Goal: Information Seeking & Learning: Understand process/instructions

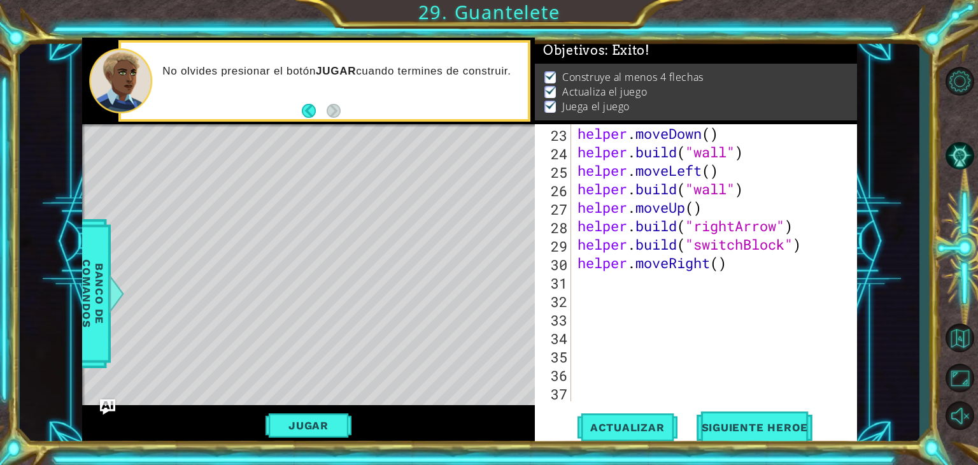
scroll to position [441, 0]
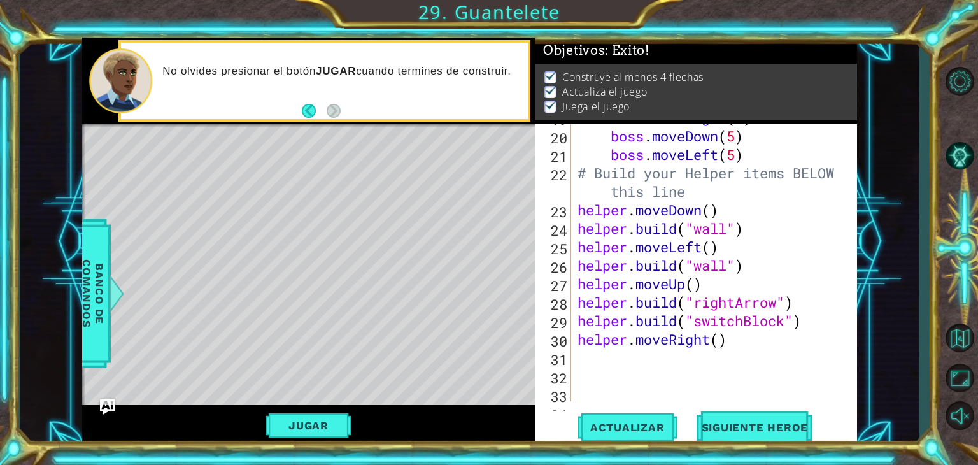
click at [739, 348] on div "boss . moveRight ( 6 ) boss . moveDown ( 5 ) boss . moveLeft ( 5 ) # Build your…" at bounding box center [713, 265] width 276 height 314
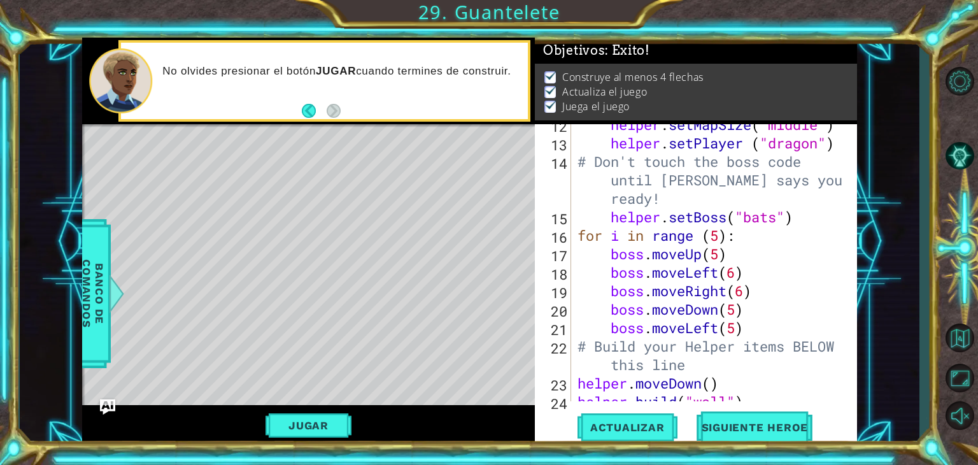
scroll to position [267, 0]
click at [639, 428] on span "Actualizar" at bounding box center [627, 427] width 100 height 13
click at [336, 421] on button "Jugar" at bounding box center [308, 425] width 86 height 24
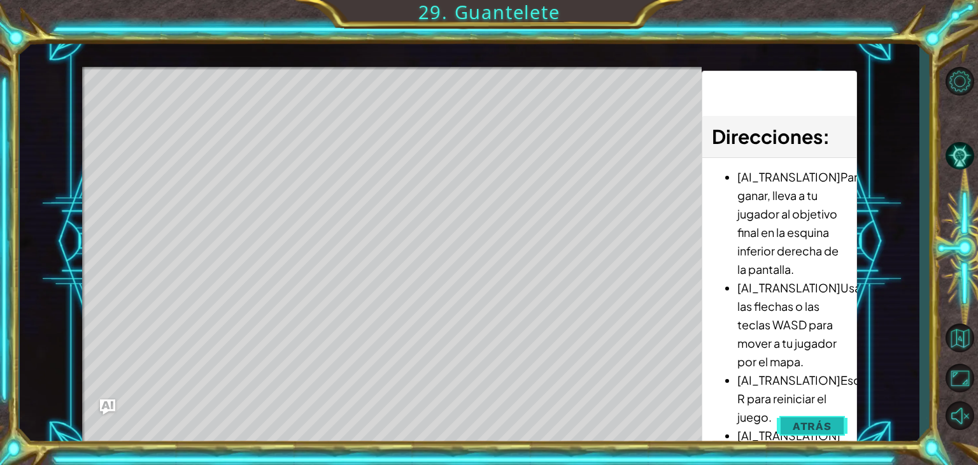
click at [824, 422] on span "Atrás" at bounding box center [812, 426] width 39 height 13
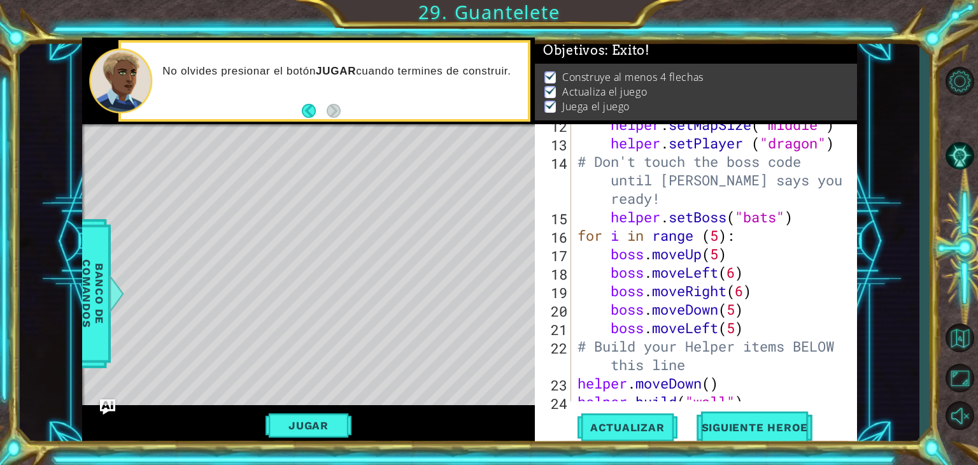
scroll to position [382, 0]
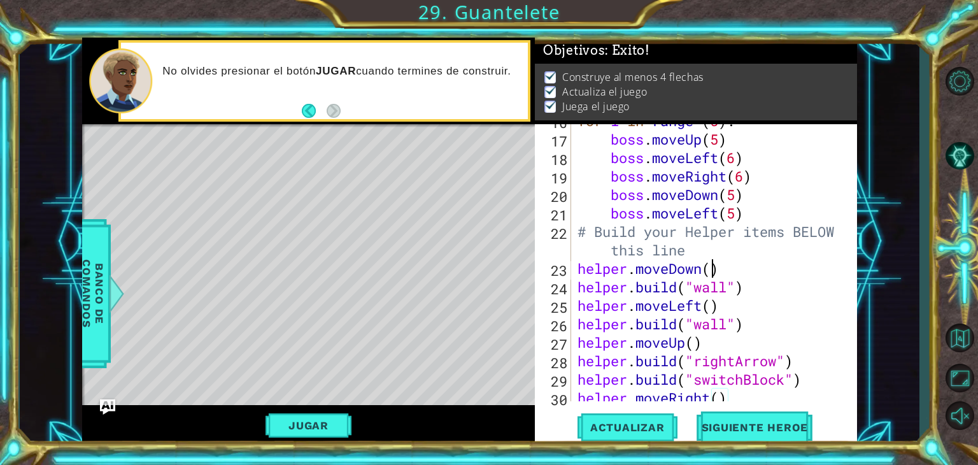
click at [710, 269] on div "for i in range ( 5 ) : boss . moveUp ( 5 ) boss . moveLeft ( 6 ) boss . moveRig…" at bounding box center [713, 268] width 276 height 314
click at [656, 432] on span "Actualizar" at bounding box center [627, 427] width 100 height 13
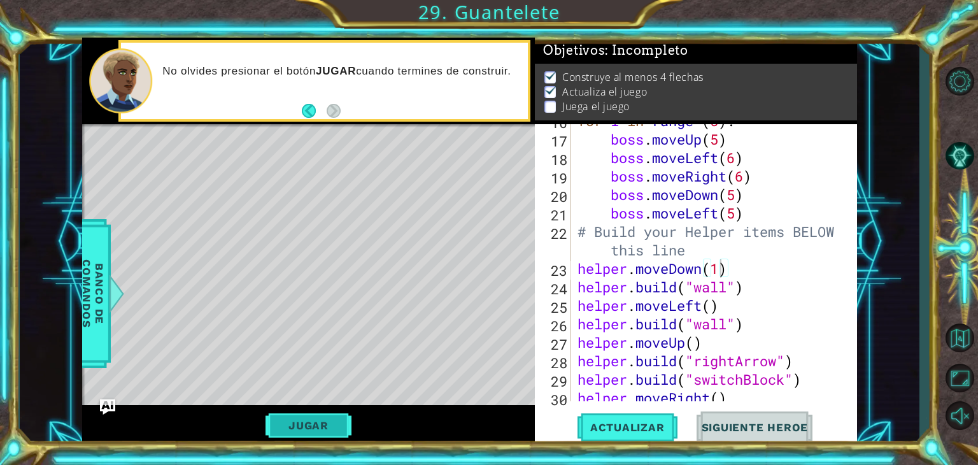
click at [313, 423] on button "Jugar" at bounding box center [308, 425] width 86 height 24
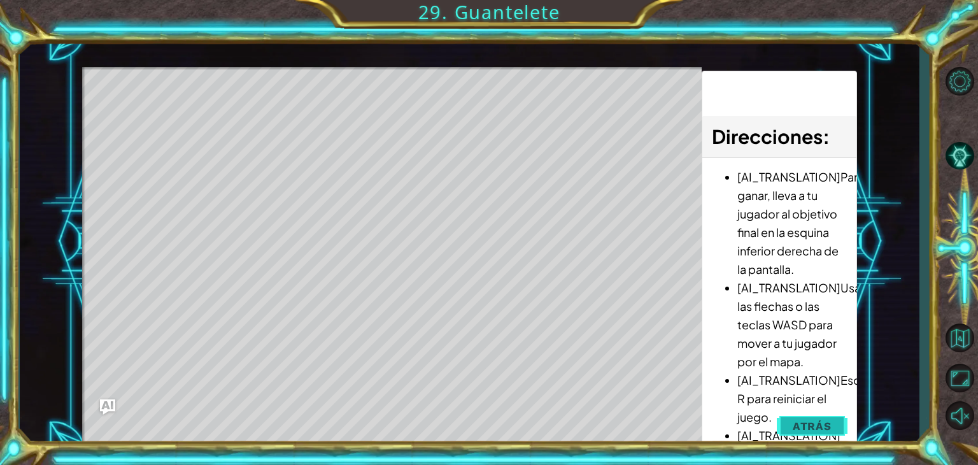
click at [819, 420] on span "Atrás" at bounding box center [812, 426] width 39 height 13
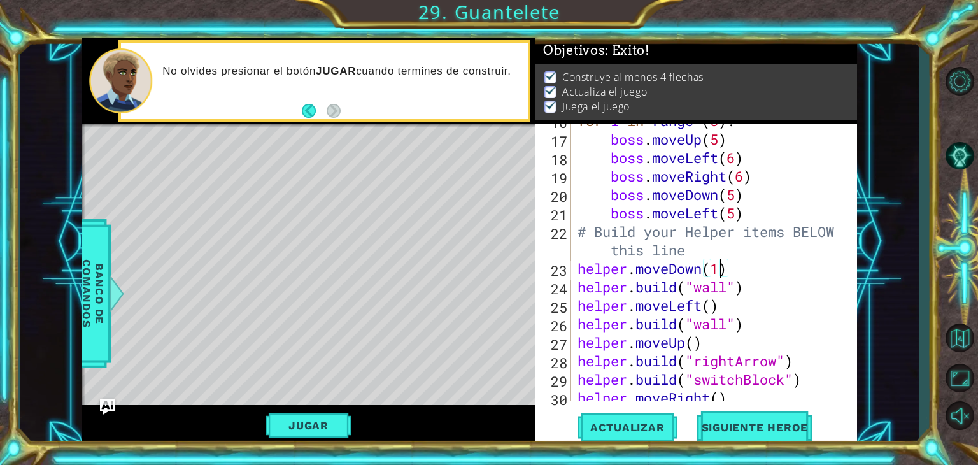
click at [718, 264] on div "for i in range ( 5 ) : boss . moveUp ( 5 ) boss . moveLeft ( 6 ) boss . moveRig…" at bounding box center [713, 268] width 276 height 314
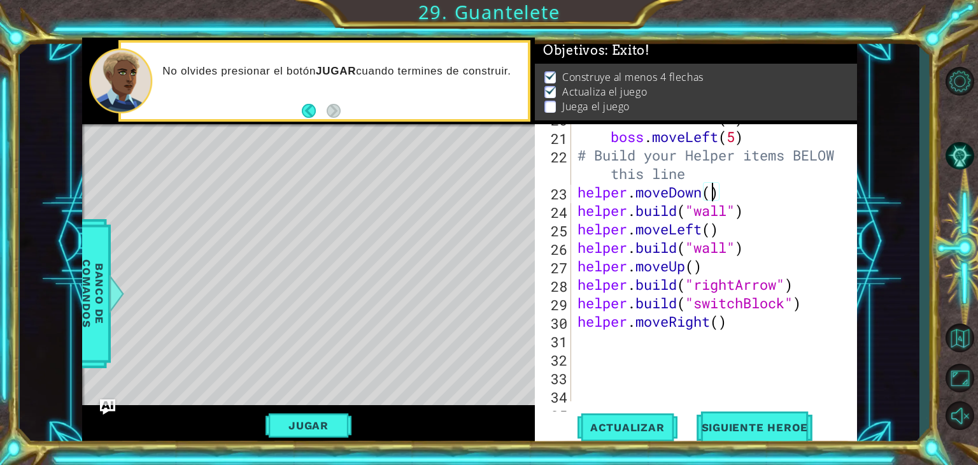
click at [787, 304] on div "boss . moveDown ( 5 ) boss . moveLeft ( 5 ) # Build your Helper items BELOW thi…" at bounding box center [713, 266] width 276 height 314
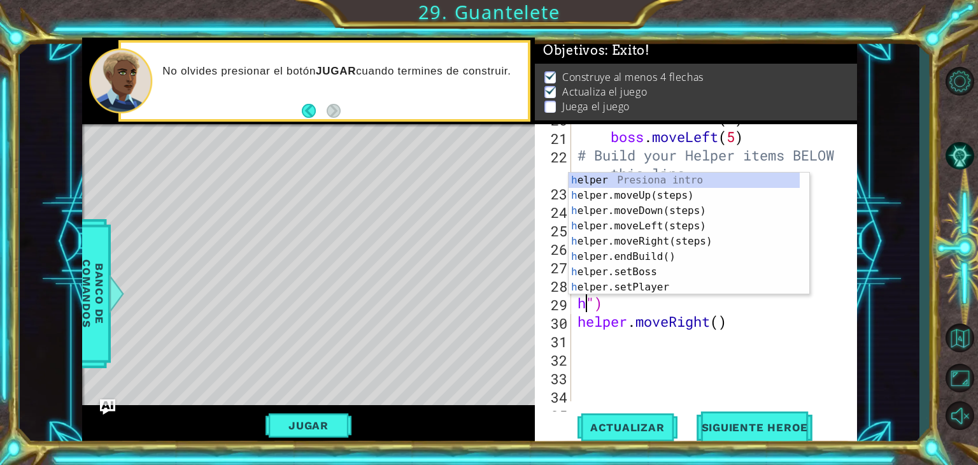
scroll to position [0, 0]
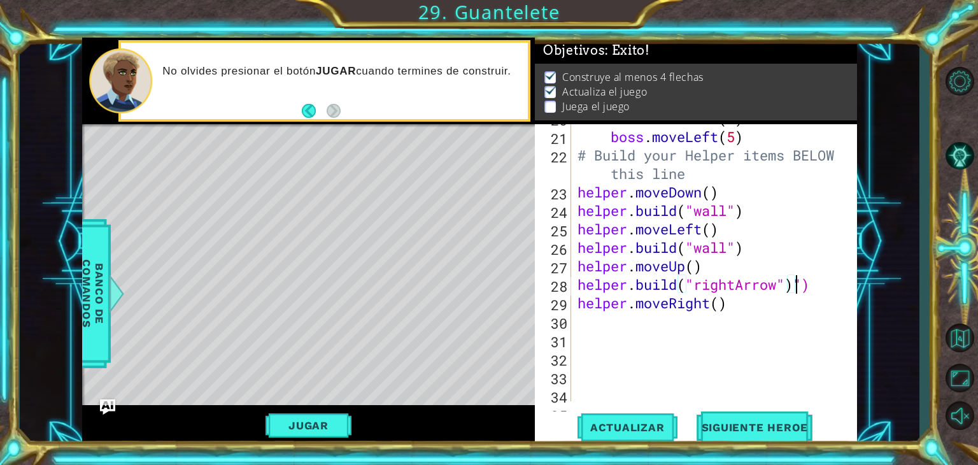
click at [820, 286] on div "boss . moveDown ( 5 ) boss . moveLeft ( 5 ) # Build your Helper items BELOW thi…" at bounding box center [713, 266] width 276 height 314
click at [720, 307] on div "boss . moveDown ( 5 ) boss . moveLeft ( 5 ) # Build your Helper items BELOW thi…" at bounding box center [713, 266] width 276 height 314
click at [647, 420] on button "Actualizar" at bounding box center [627, 427] width 100 height 32
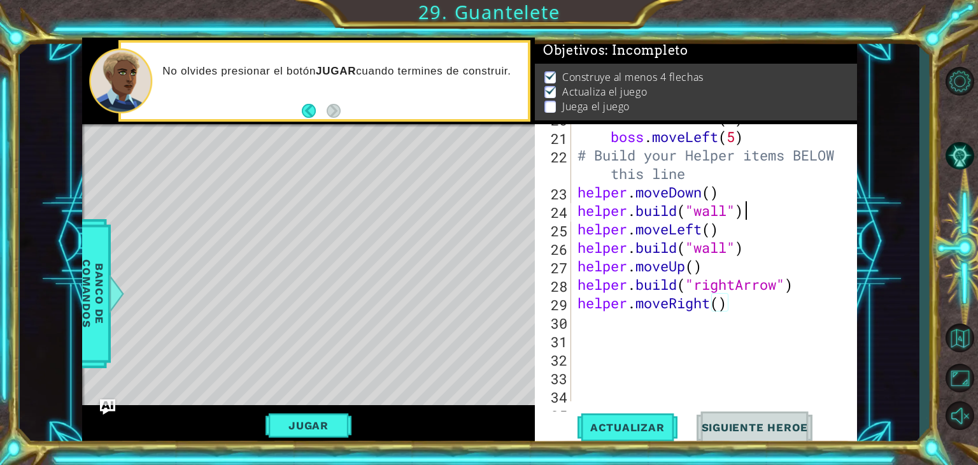
click at [754, 217] on div "boss . moveDown ( 5 ) boss . moveLeft ( 5 ) # Build your Helper items BELOW thi…" at bounding box center [713, 266] width 276 height 314
type textarea "[DOMAIN_NAME]("wall")"
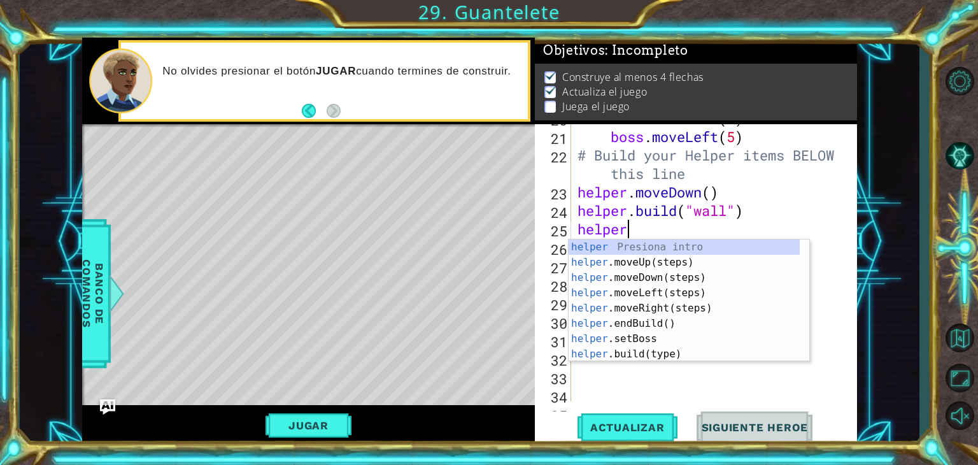
scroll to position [0, 1]
click at [662, 351] on div "helper Presiona intro helper .moveUp(steps) Presiona intro helper .moveDown(ste…" at bounding box center [683, 315] width 231 height 153
type textarea "[DOMAIN_NAME]("wall")"
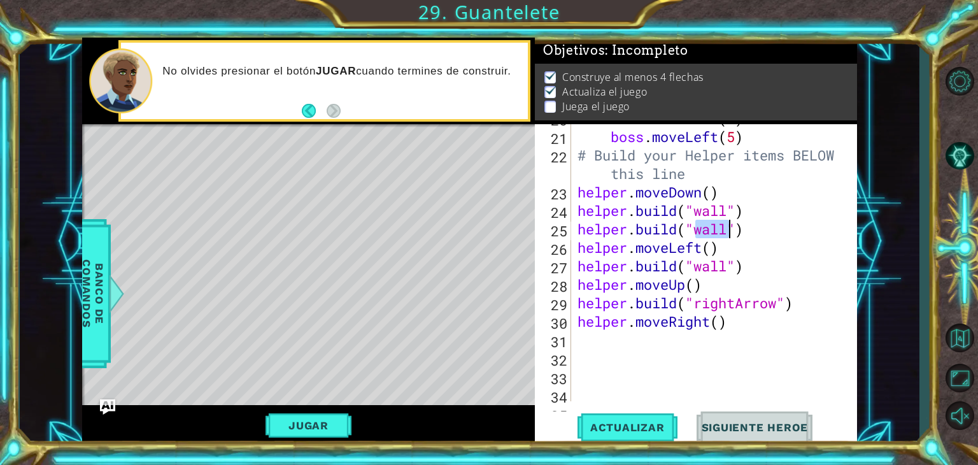
click at [764, 236] on div "boss . moveDown ( 5 ) boss . moveLeft ( 5 ) # Build your Helper items BELOW thi…" at bounding box center [713, 266] width 276 height 314
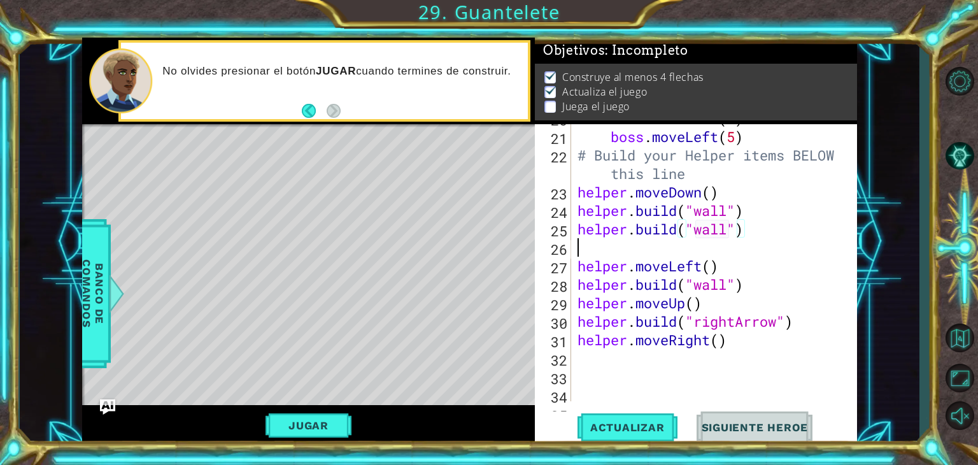
scroll to position [0, 0]
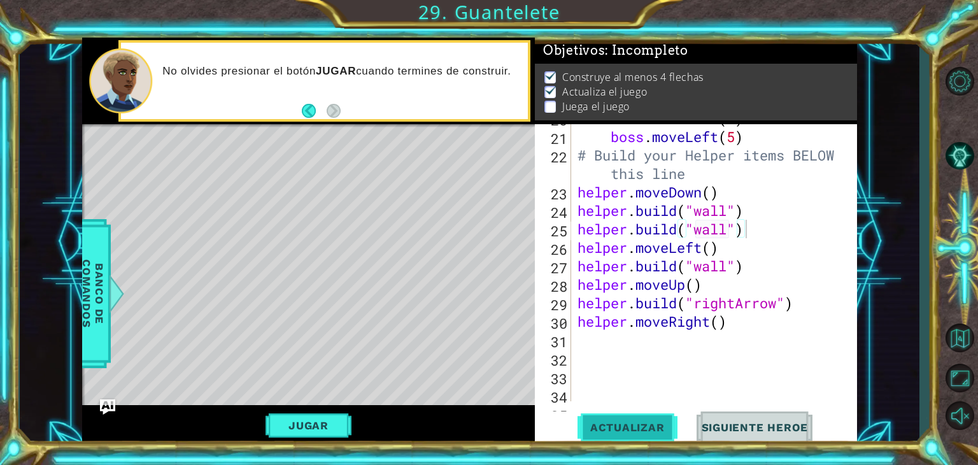
click at [644, 427] on span "Actualizar" at bounding box center [627, 427] width 100 height 13
click at [644, 425] on span "Actualizar" at bounding box center [627, 427] width 100 height 13
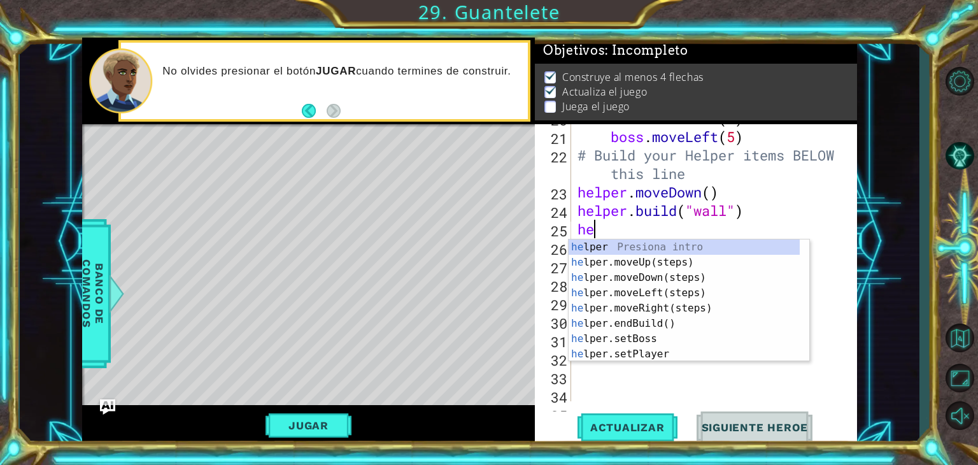
type textarea "h"
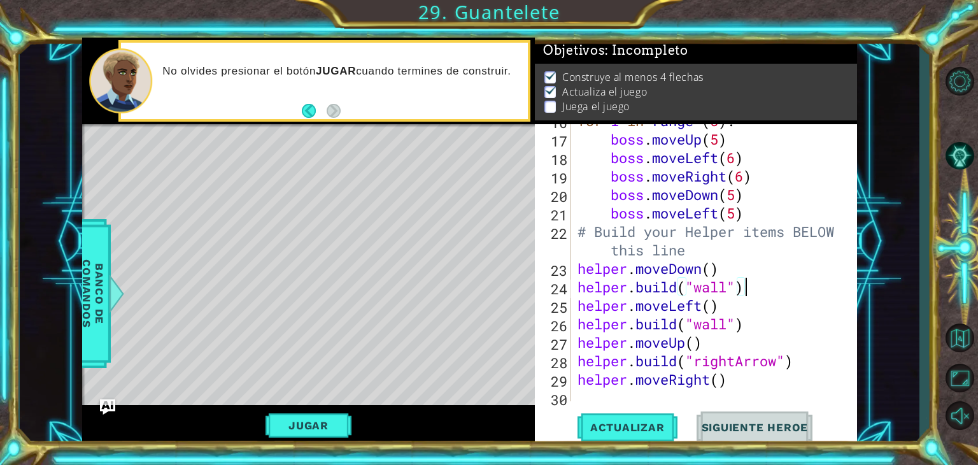
scroll to position [382, 0]
click at [709, 267] on div "for i in range ( 5 ) : boss . moveUp ( 5 ) boss . moveLeft ( 6 ) boss . moveRig…" at bounding box center [713, 268] width 276 height 314
type textarea "helper.moveDown(1)"
click at [736, 263] on div "for i in range ( 5 ) : boss . moveUp ( 5 ) boss . moveLeft ( 6 ) boss . moveRig…" at bounding box center [713, 268] width 276 height 314
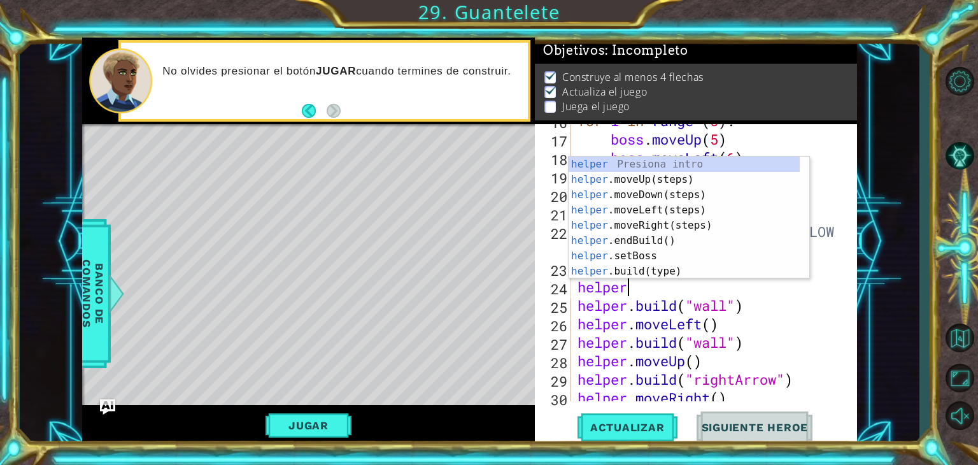
scroll to position [0, 1]
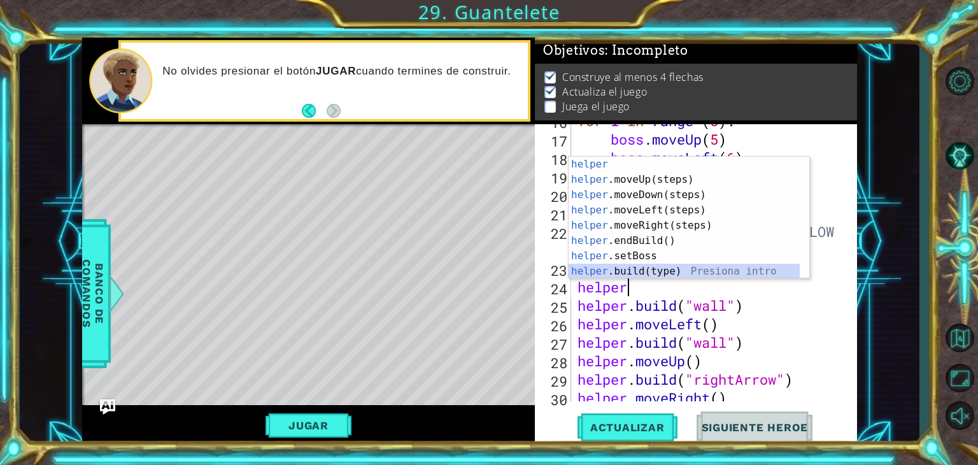
click at [740, 273] on div "helper Presiona intro helper .moveUp(steps) Presiona intro helper .moveDown(ste…" at bounding box center [683, 233] width 231 height 153
type textarea "[DOMAIN_NAME]("wall")"
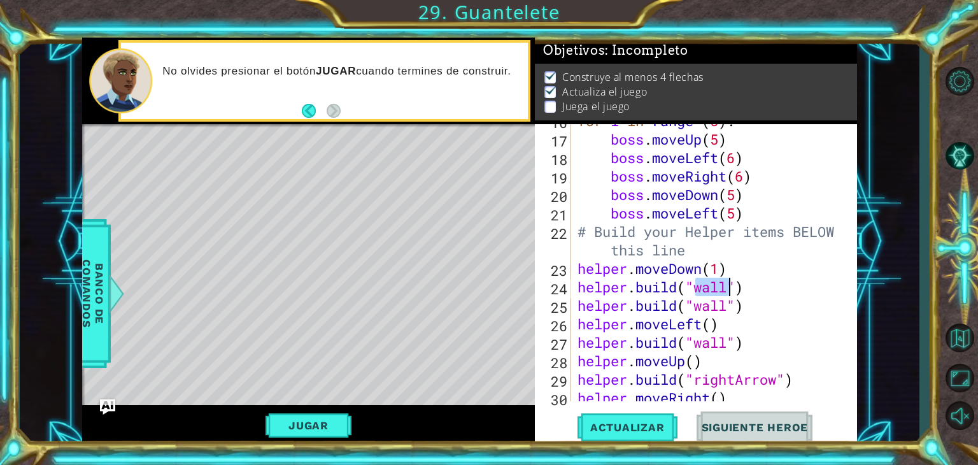
click at [755, 285] on div "for i in range ( 5 ) : boss . moveUp ( 5 ) boss . moveLeft ( 6 ) boss . moveRig…" at bounding box center [713, 268] width 276 height 314
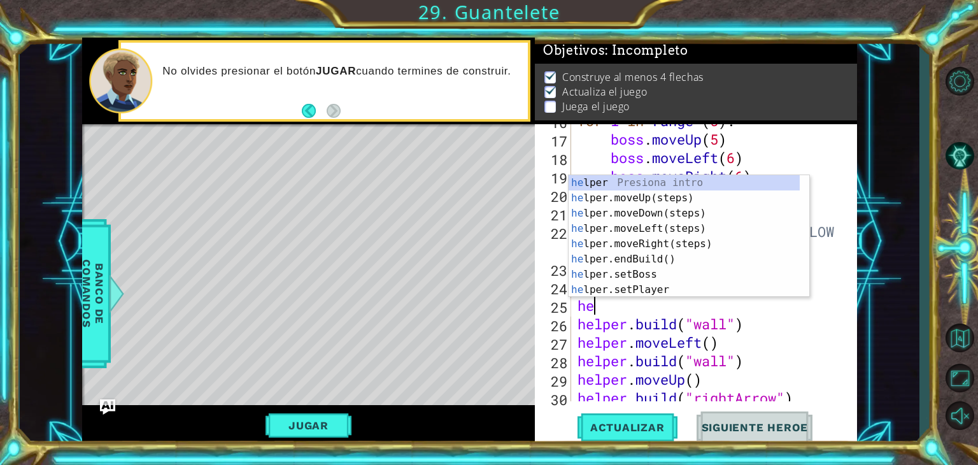
scroll to position [0, 0]
type textarea "help"
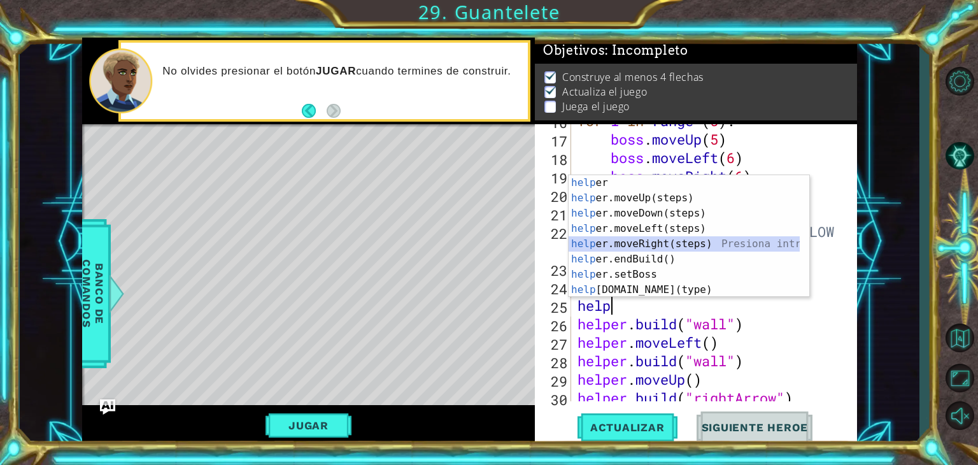
click at [688, 246] on div "help er Presiona intro help er.moveUp(steps) Presiona intro help er.moveDown(st…" at bounding box center [683, 251] width 231 height 153
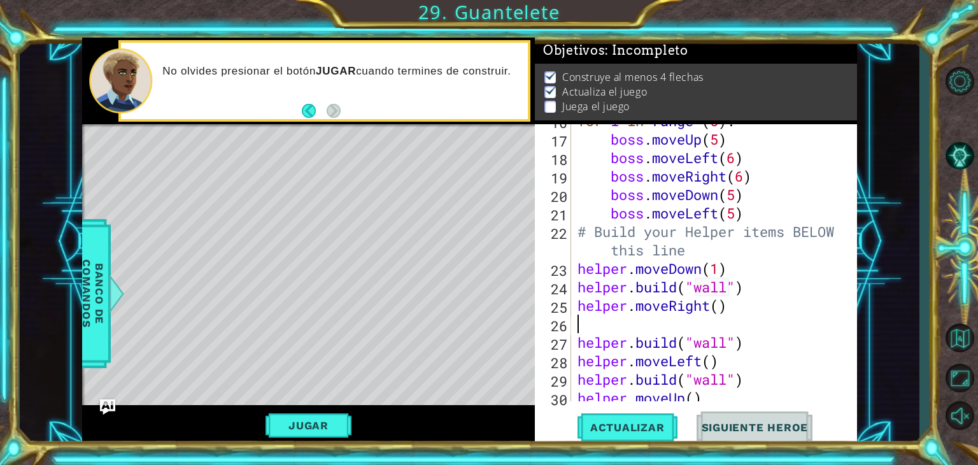
click at [720, 313] on div "for i in range ( 5 ) : boss . moveUp ( 5 ) boss . moveLeft ( 6 ) boss . moveRig…" at bounding box center [713, 268] width 276 height 314
type textarea "helper.moveRight(1)"
click at [721, 324] on div "for i in range ( 5 ) : boss . moveUp ( 5 ) boss . moveLeft ( 6 ) boss . moveRig…" at bounding box center [713, 268] width 276 height 314
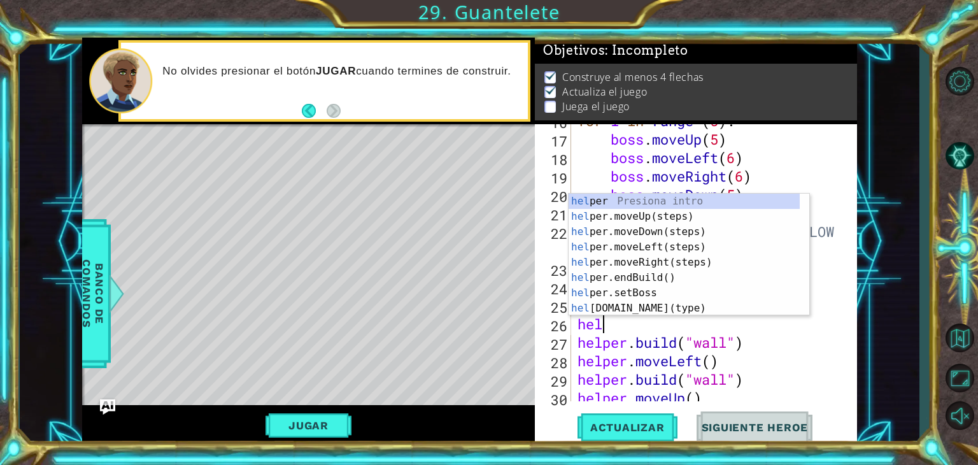
scroll to position [0, 0]
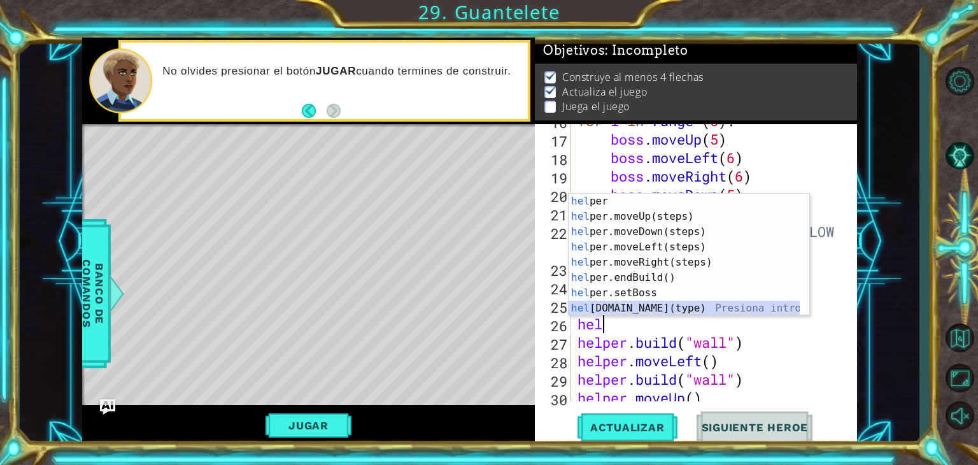
click at [714, 311] on div "hel per Presiona intro hel per.moveUp(steps) Presiona intro hel per.moveDown(st…" at bounding box center [683, 270] width 231 height 153
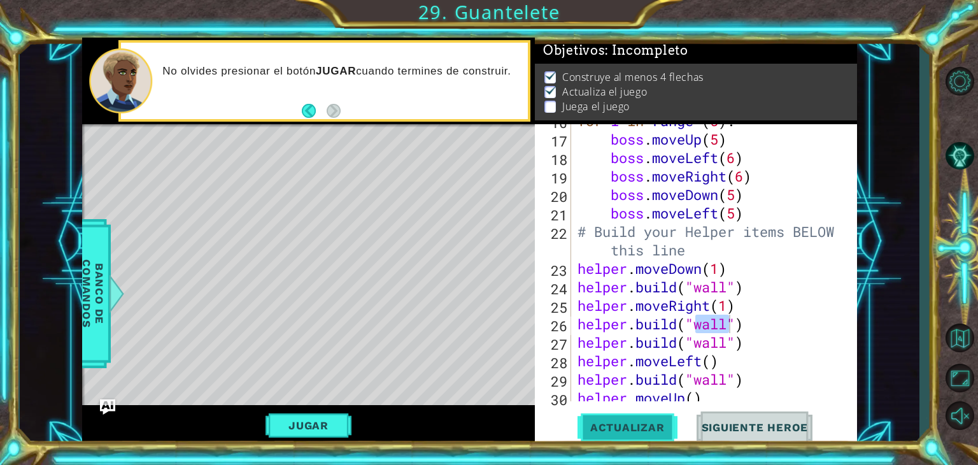
click at [672, 418] on button "Actualizar" at bounding box center [627, 427] width 100 height 32
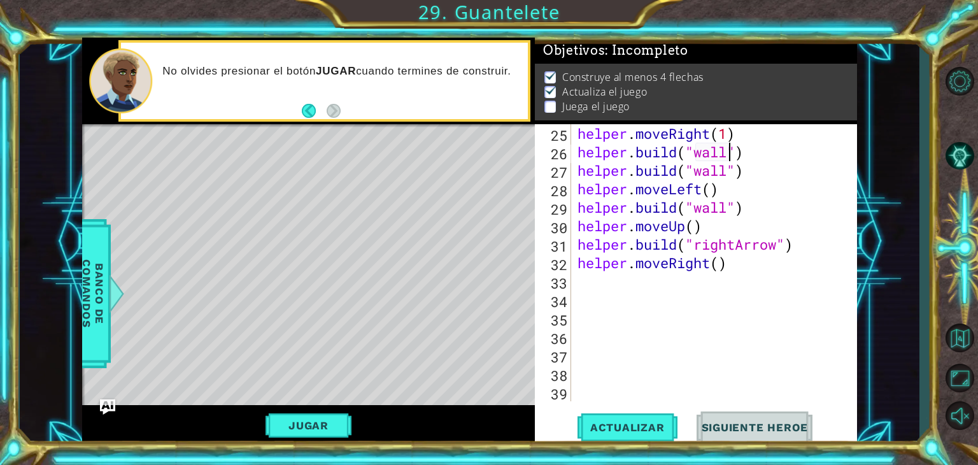
scroll to position [553, 0]
click at [672, 422] on span "Actualizar" at bounding box center [627, 427] width 100 height 13
click at [283, 423] on button "Jugar" at bounding box center [308, 425] width 86 height 24
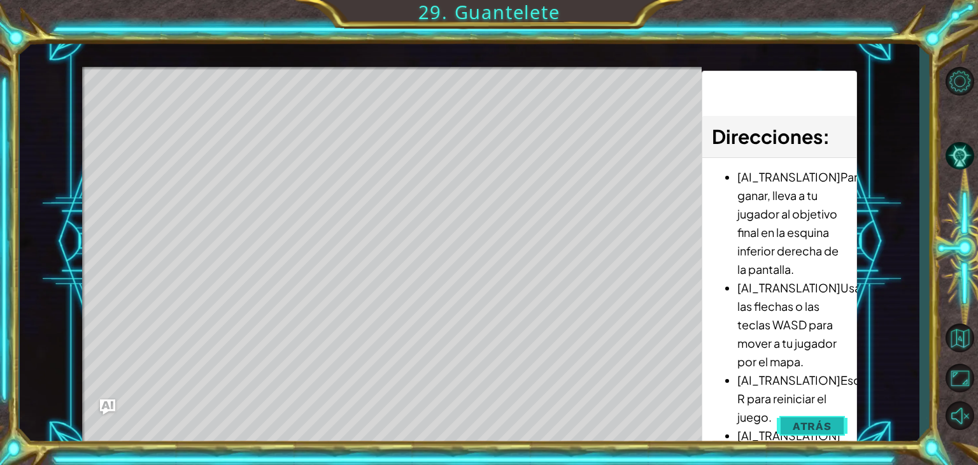
click at [814, 424] on span "Atrás" at bounding box center [812, 426] width 39 height 13
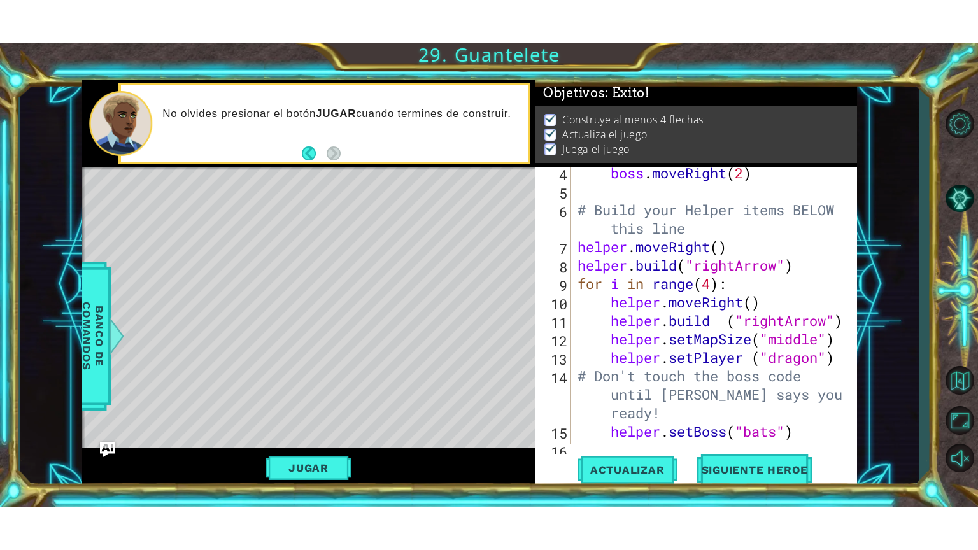
scroll to position [19, 0]
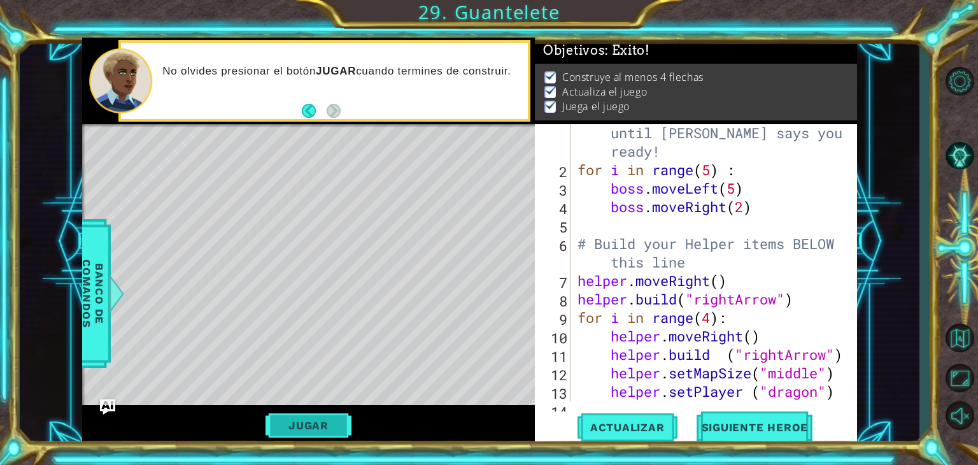
click at [318, 430] on button "Jugar" at bounding box center [308, 425] width 86 height 24
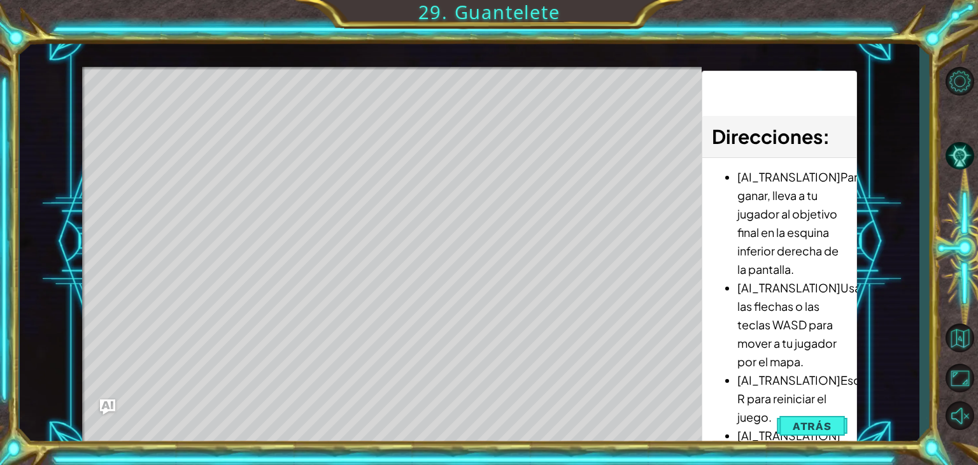
drag, startPoint x: 758, startPoint y: 170, endPoint x: 712, endPoint y: 181, distance: 47.2
click at [712, 181] on div "[AI_TRANSLATION]Para ganar, lleva a tu jugador al objetivo final en la esquina …" at bounding box center [778, 355] width 153 height 395
drag, startPoint x: 953, startPoint y: 381, endPoint x: 950, endPoint y: 432, distance: 50.4
click at [952, 380] on button "Maximizar Navegador" at bounding box center [959, 378] width 37 height 34
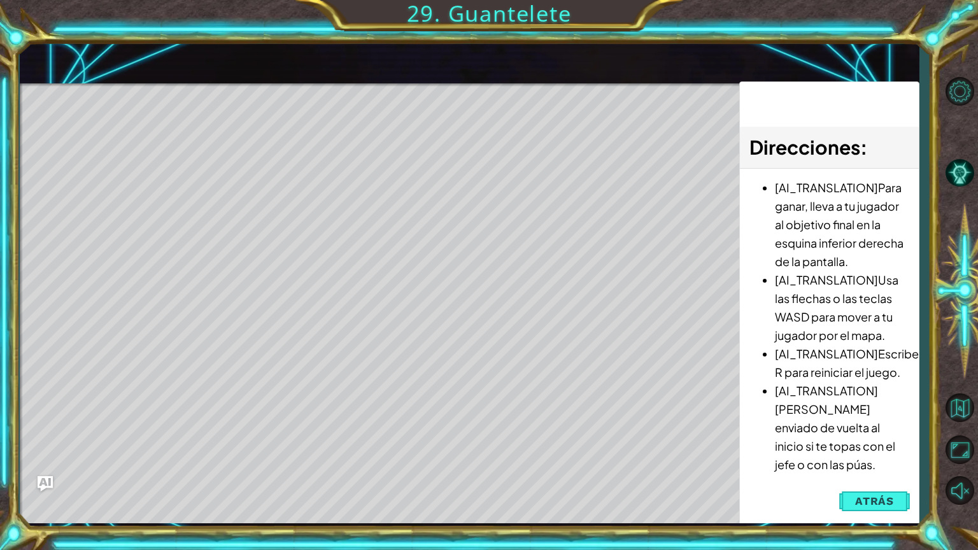
drag, startPoint x: 859, startPoint y: 500, endPoint x: 856, endPoint y: 491, distance: 9.5
click at [858, 464] on span "Atrás" at bounding box center [874, 501] width 39 height 13
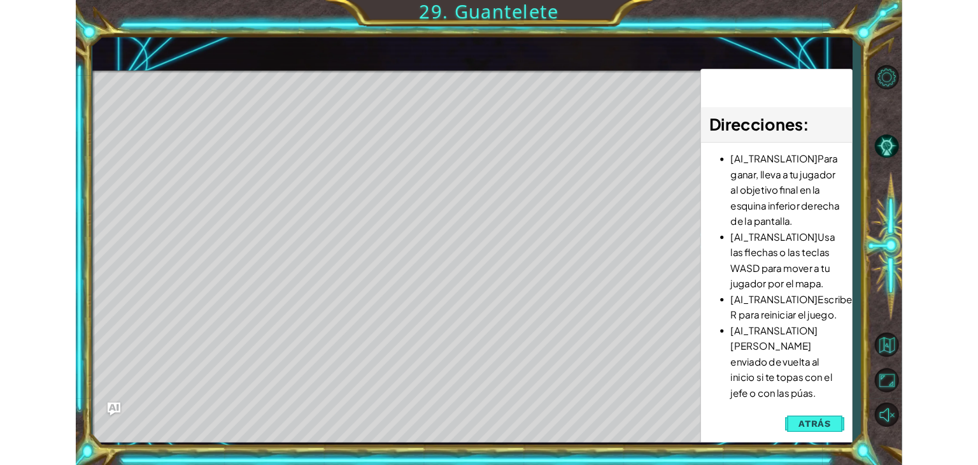
scroll to position [3, 0]
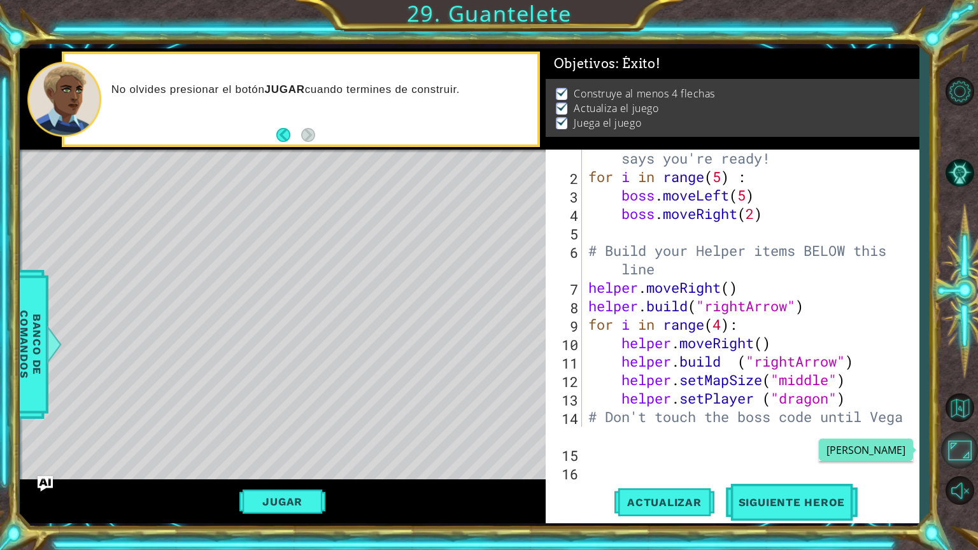
click at [961, 458] on button "Maximizar Navegador" at bounding box center [959, 450] width 37 height 37
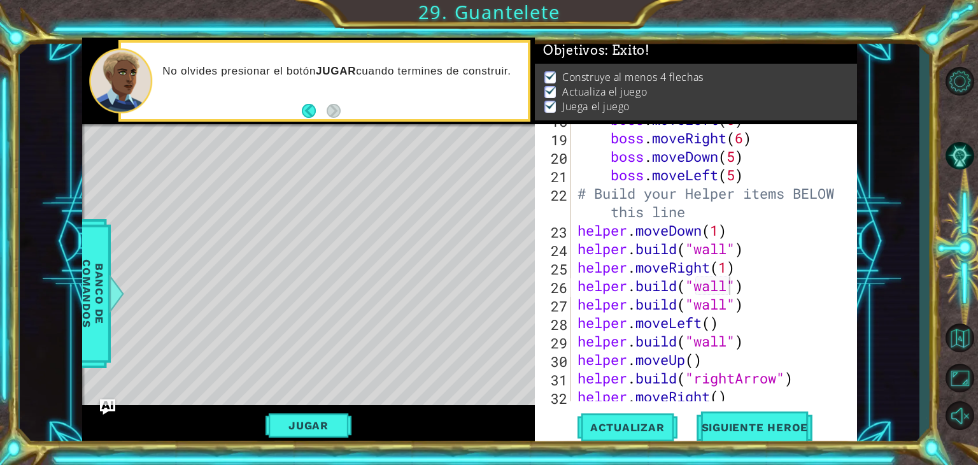
scroll to position [497, 0]
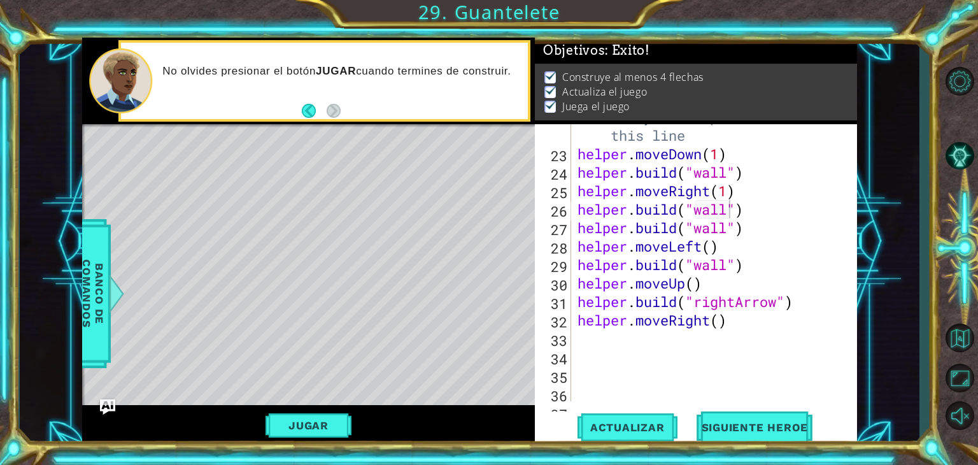
click at [718, 320] on div "# Build your Helper items BELOW this line helper . moveDown ( 1 ) helper . buil…" at bounding box center [713, 274] width 276 height 332
click at [649, 431] on span "Actualizar" at bounding box center [627, 427] width 100 height 13
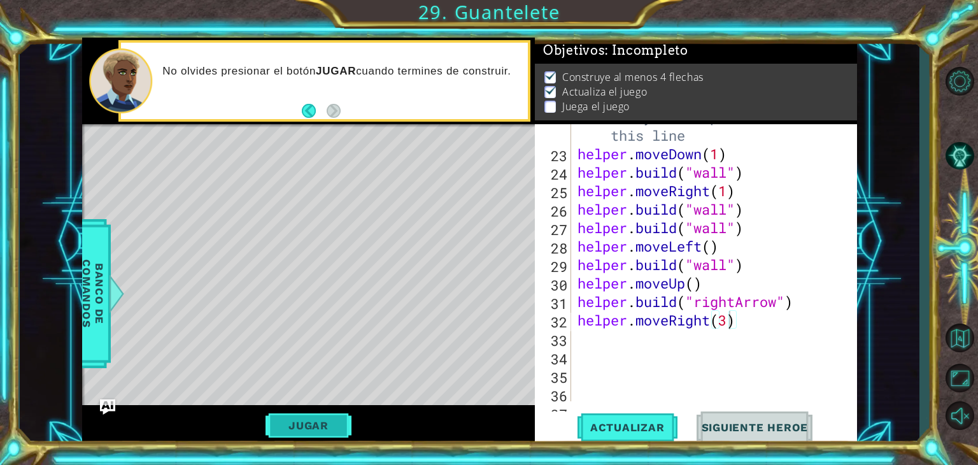
click at [307, 433] on button "Jugar" at bounding box center [308, 425] width 86 height 24
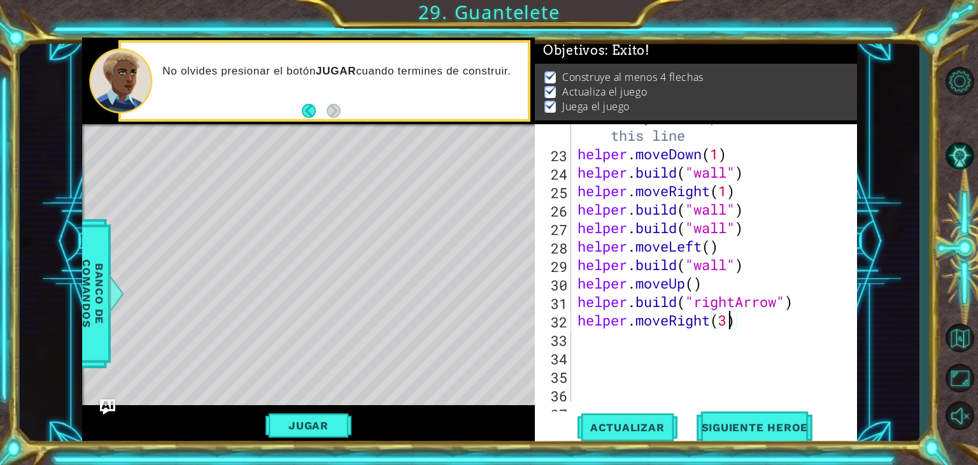
click at [729, 318] on div "# Build your Helper items BELOW this line helper . moveDown ( 1 ) helper . buil…" at bounding box center [713, 274] width 276 height 332
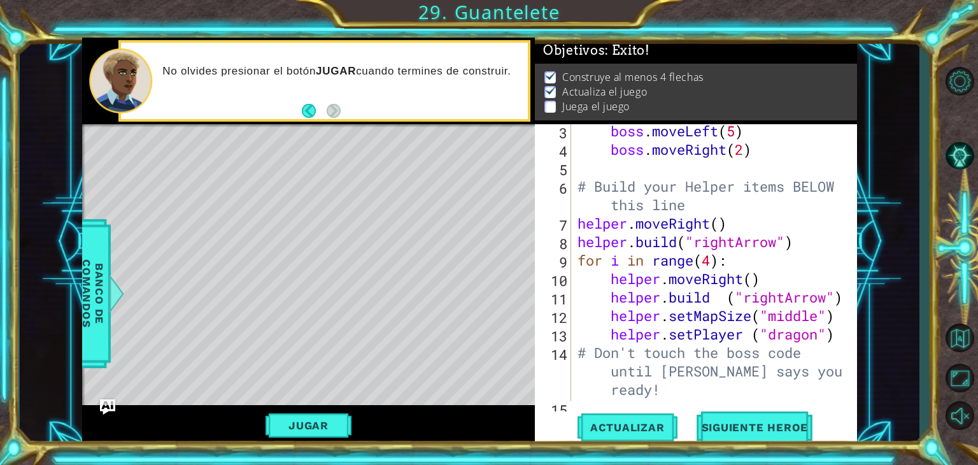
scroll to position [76, 0]
click at [812, 320] on div "boss . moveLeft ( 5 ) boss . moveRight ( 2 ) # Build your Helper items BELOW th…" at bounding box center [713, 279] width 276 height 314
click at [807, 334] on div "boss . moveLeft ( 5 ) boss . moveRight ( 2 ) # Build your Helper items BELOW th…" at bounding box center [713, 279] width 276 height 314
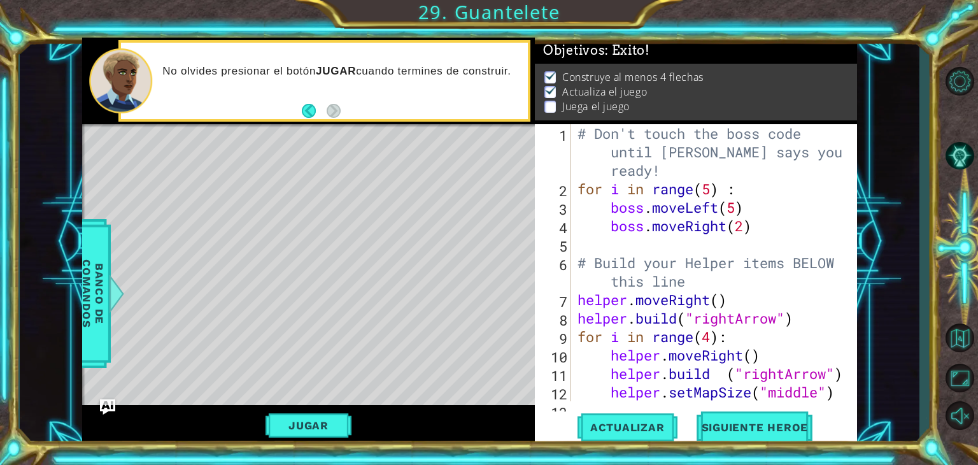
scroll to position [0, 0]
click at [738, 211] on div "# Don't touch the boss code until [PERSON_NAME] says you're ready! for i in ran…" at bounding box center [713, 299] width 276 height 351
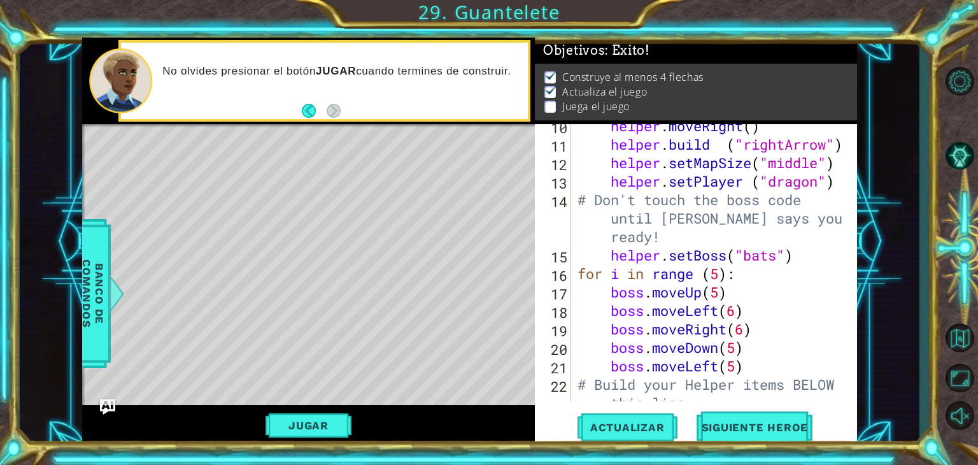
scroll to position [267, 0]
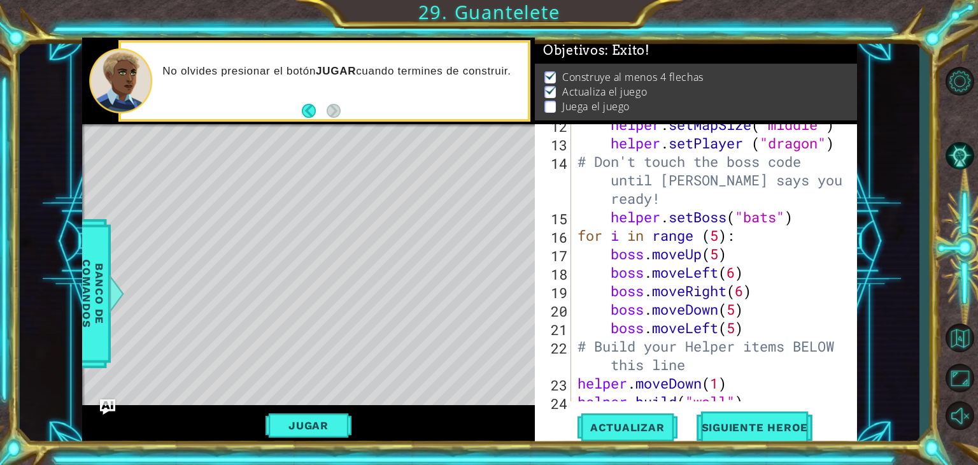
click at [745, 291] on div "helper . setMapSize ( "middle" ) helper . setPlayer ( "dragon" ) # Don't touch …" at bounding box center [713, 272] width 276 height 314
click at [737, 279] on div "helper . setMapSize ( "middle" ) helper . setPlayer ( "dragon" ) # Don't touch …" at bounding box center [713, 272] width 276 height 314
click at [722, 255] on div "helper . setMapSize ( "middle" ) helper . setPlayer ( "dragon" ) # Don't touch …" at bounding box center [713, 272] width 276 height 314
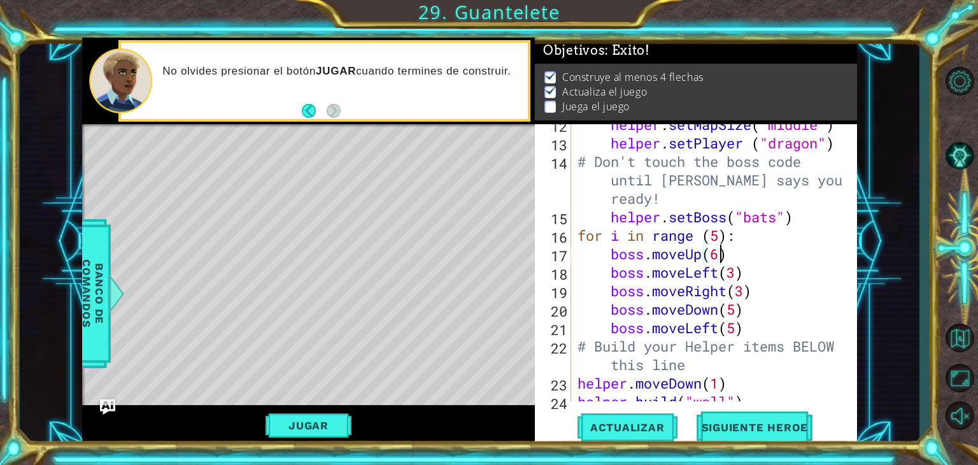
scroll to position [0, 6]
click at [740, 313] on div "helper . setMapSize ( "middle" ) helper . setPlayer ( "dragon" ) # Don't touch …" at bounding box center [713, 272] width 276 height 314
click at [741, 327] on div "helper . setMapSize ( "middle" ) helper . setPlayer ( "dragon" ) # Don't touch …" at bounding box center [713, 272] width 276 height 314
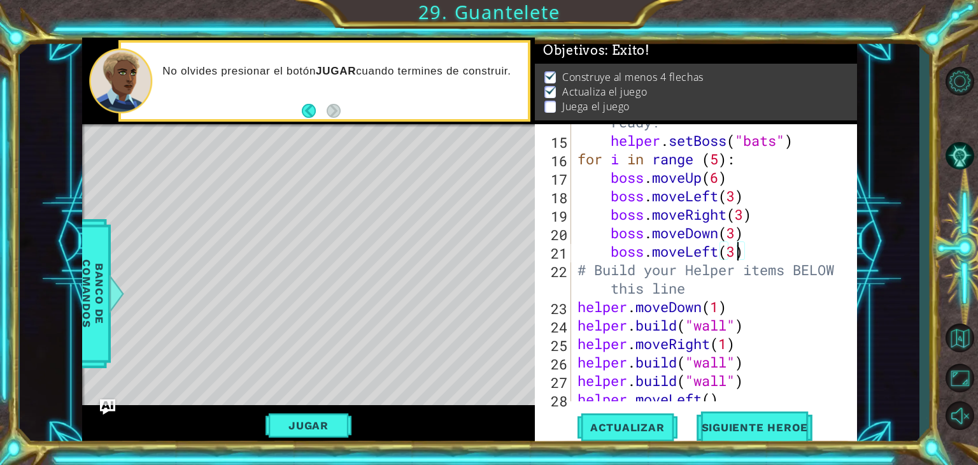
scroll to position [382, 0]
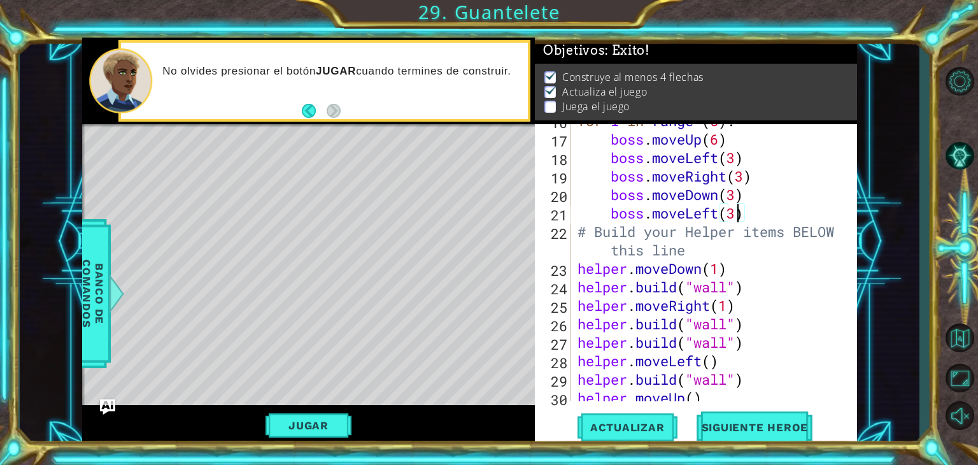
click at [755, 299] on div "for i in range ( 5 ) : boss . moveUp ( 6 ) boss . moveLeft ( 3 ) boss . moveRig…" at bounding box center [713, 268] width 276 height 314
click at [760, 280] on div "for i in range ( 5 ) : boss . moveUp ( 6 ) boss . moveLeft ( 3 ) boss . moveRig…" at bounding box center [713, 268] width 276 height 314
type textarea "[DOMAIN_NAME]("wall")"
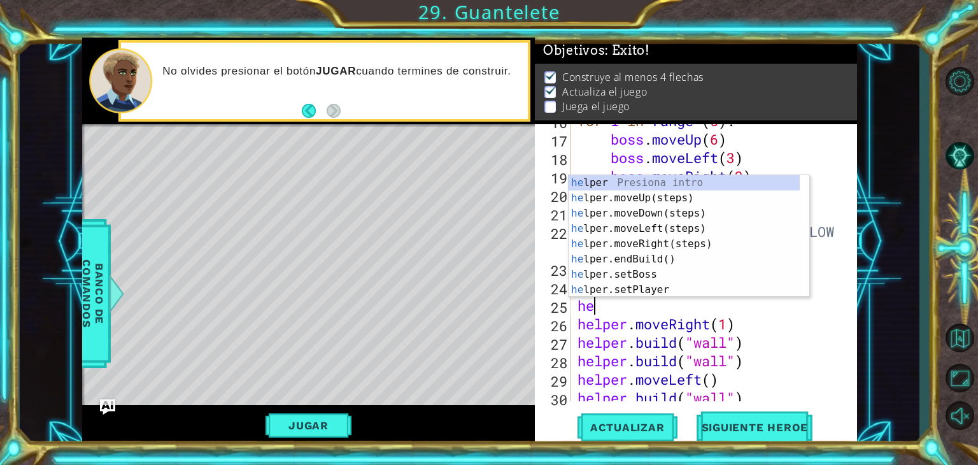
scroll to position [0, 0]
click at [763, 288] on div "hel per Presiona intro hel per.moveUp(steps) Presiona intro hel per.moveDown(st…" at bounding box center [683, 251] width 231 height 153
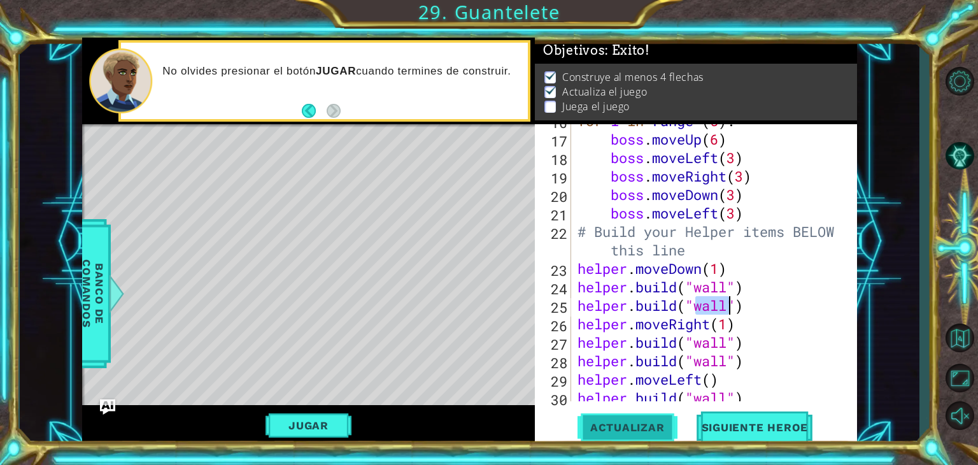
type textarea "[DOMAIN_NAME]("wall")"
click at [663, 429] on span "Actualizar" at bounding box center [627, 427] width 100 height 13
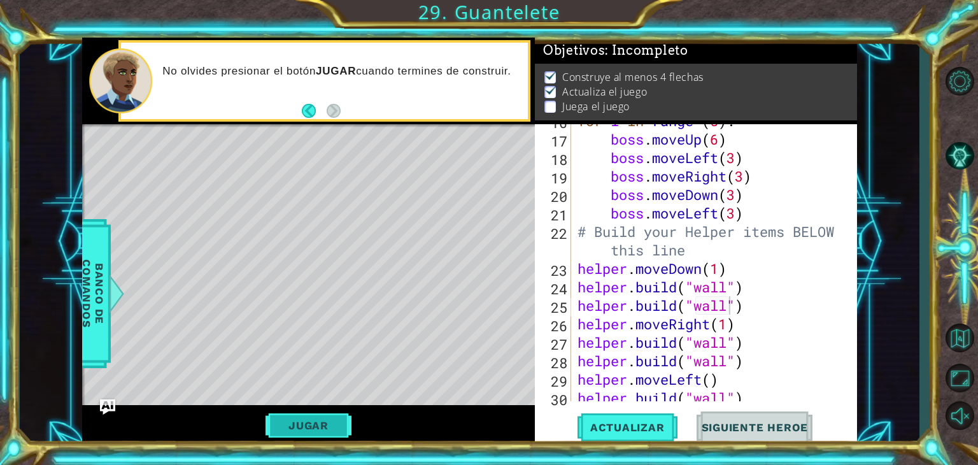
click at [318, 434] on button "Jugar" at bounding box center [308, 425] width 86 height 24
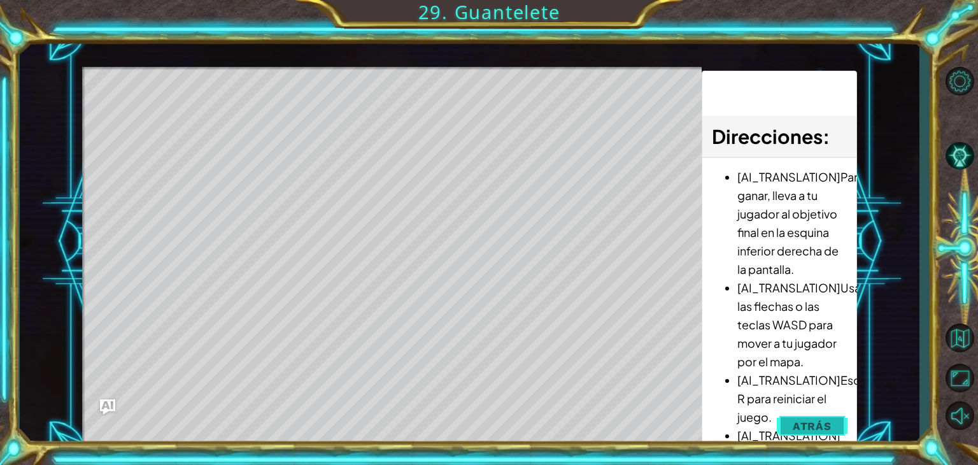
click at [842, 422] on button "Atrás" at bounding box center [812, 425] width 71 height 25
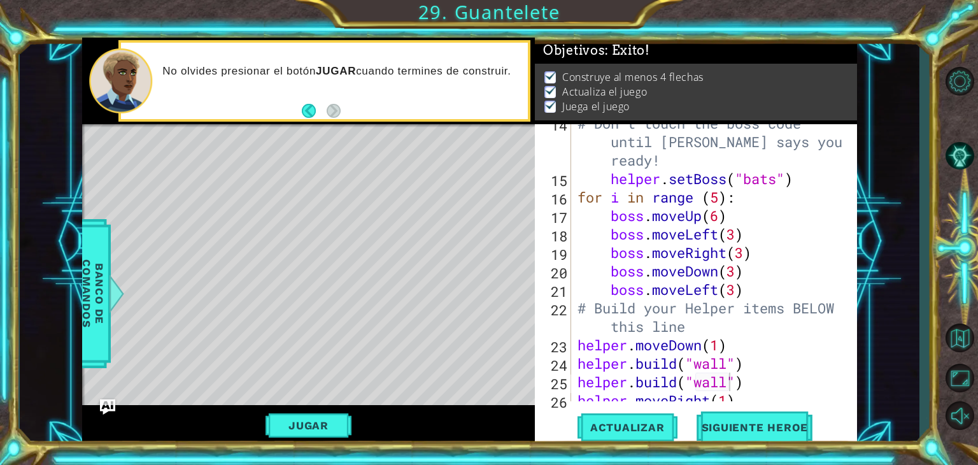
scroll to position [344, 0]
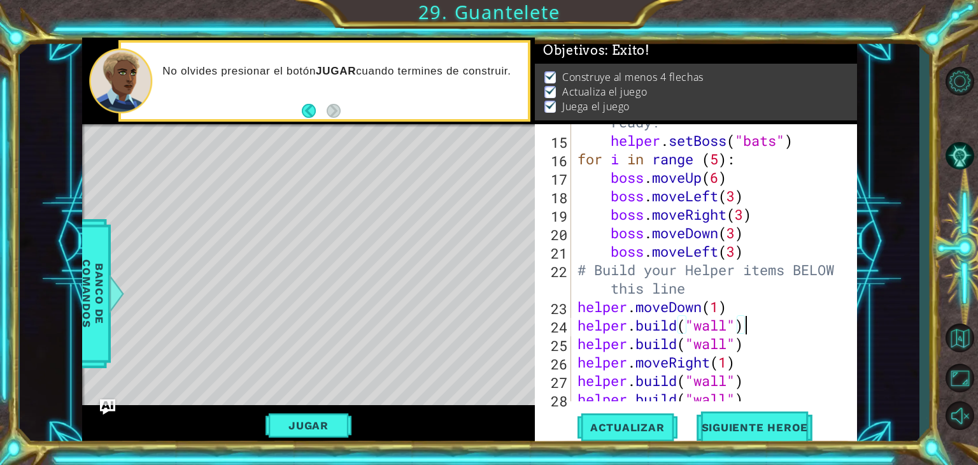
click at [751, 334] on div "# Don't touch the boss code until [PERSON_NAME] says you're ready! helper . set…" at bounding box center [713, 251] width 276 height 351
type textarea "h"
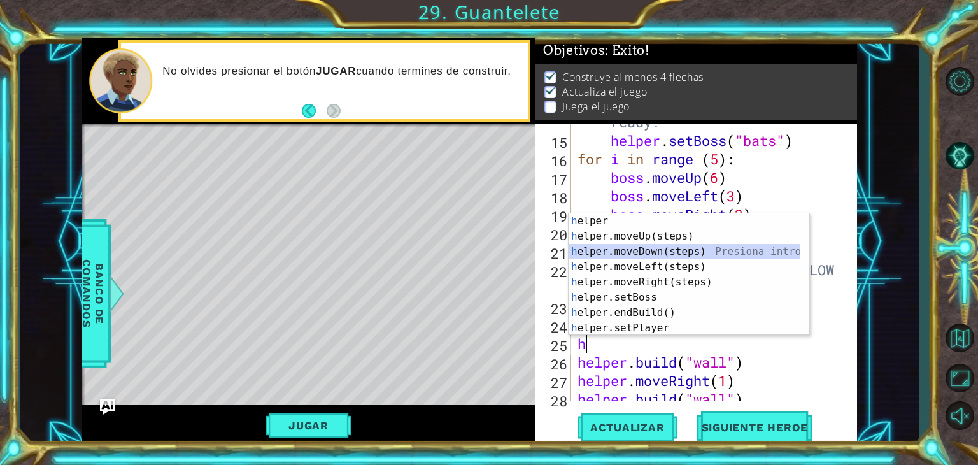
click at [746, 255] on div "h elper Presiona intro h elper.moveUp(steps) Presiona intro h elper.moveDown(st…" at bounding box center [683, 289] width 231 height 153
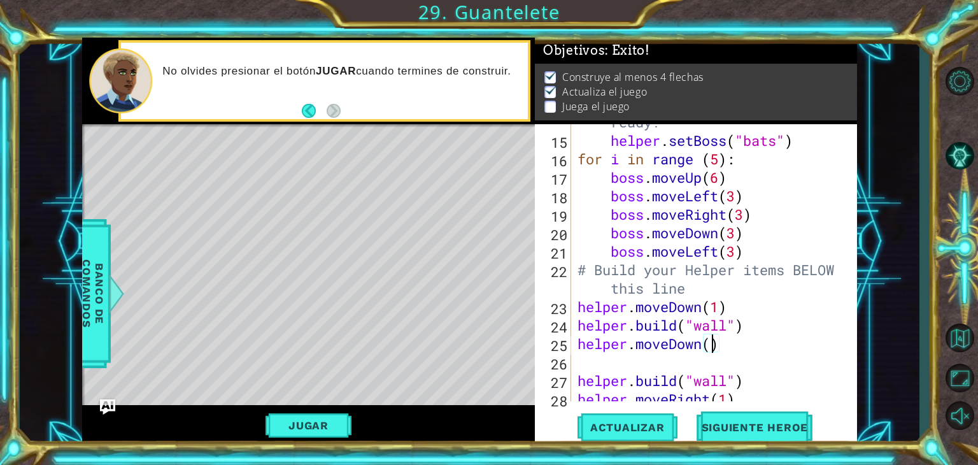
click at [713, 350] on div "# Don't touch the boss code until [PERSON_NAME] says you're ready! helper . set…" at bounding box center [713, 251] width 276 height 351
type textarea "helper.moveDown(1)"
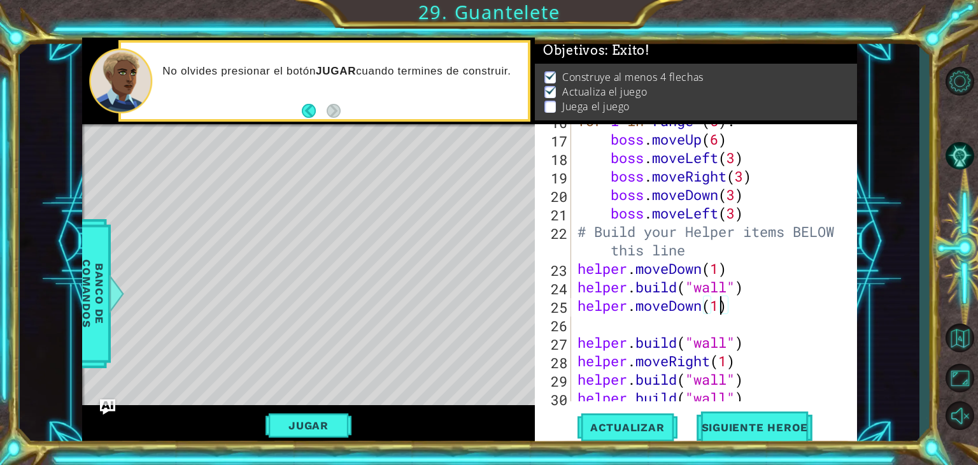
scroll to position [382, 0]
click at [705, 332] on div "for i in range ( 5 ) : boss . moveUp ( 6 ) boss . moveLeft ( 3 ) boss . moveRig…" at bounding box center [713, 268] width 276 height 314
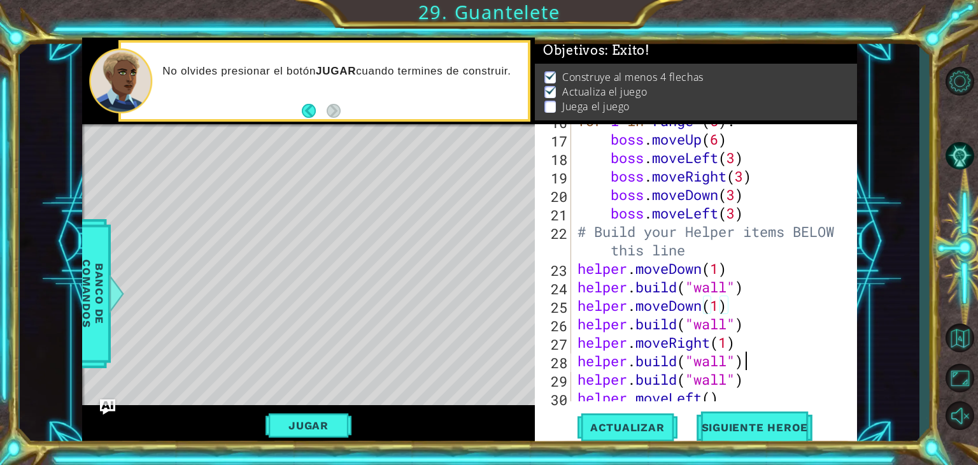
click at [768, 361] on div "for i in range ( 5 ) : boss . moveUp ( 6 ) boss . moveLeft ( 3 ) boss . moveRig…" at bounding box center [713, 268] width 276 height 314
type textarea "[DOMAIN_NAME]("wall")"
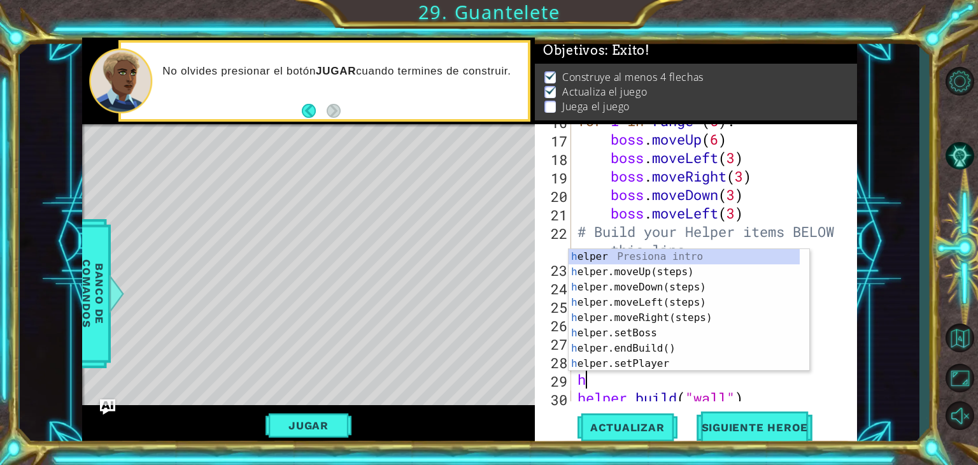
type textarea "he"
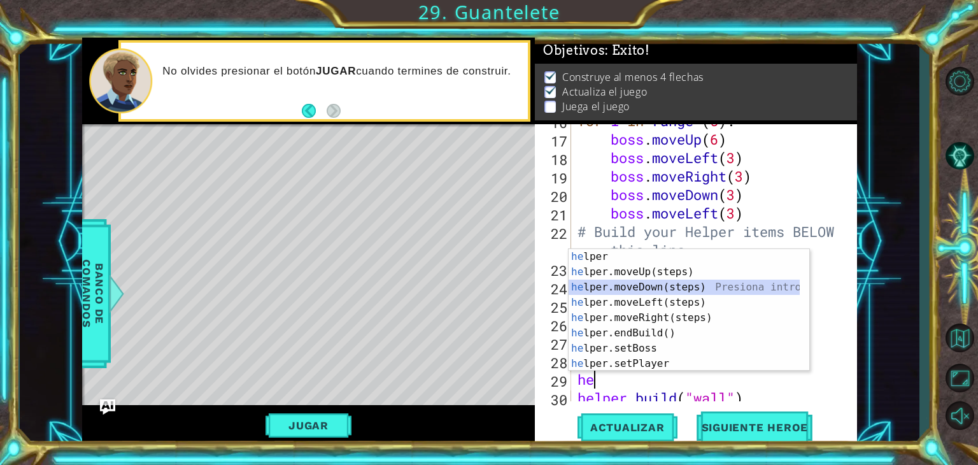
click at [696, 285] on div "he lper Presiona intro he lper.moveUp(steps) Presiona intro he lper.moveDown(st…" at bounding box center [683, 325] width 231 height 153
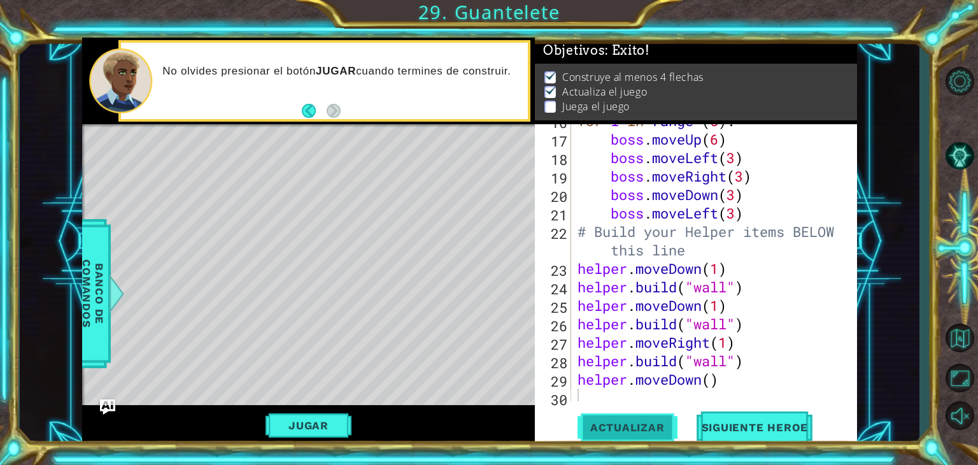
click at [652, 419] on button "Actualizar" at bounding box center [627, 427] width 100 height 32
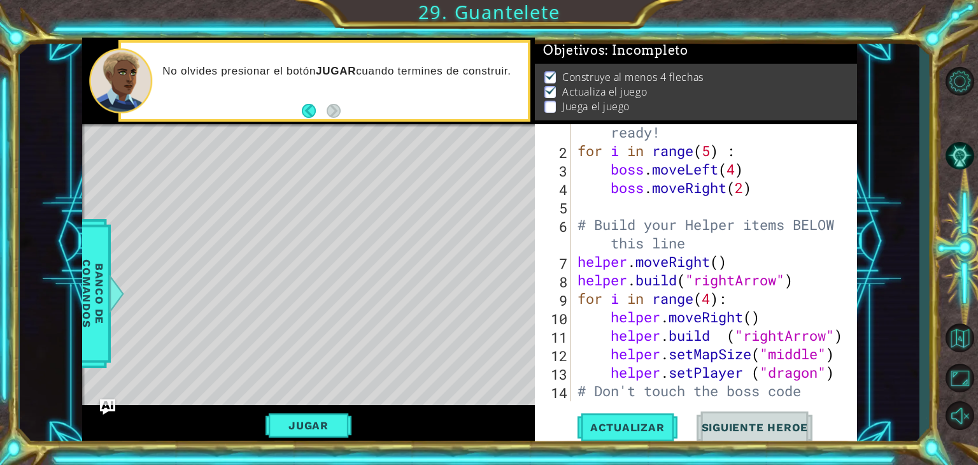
scroll to position [76, 0]
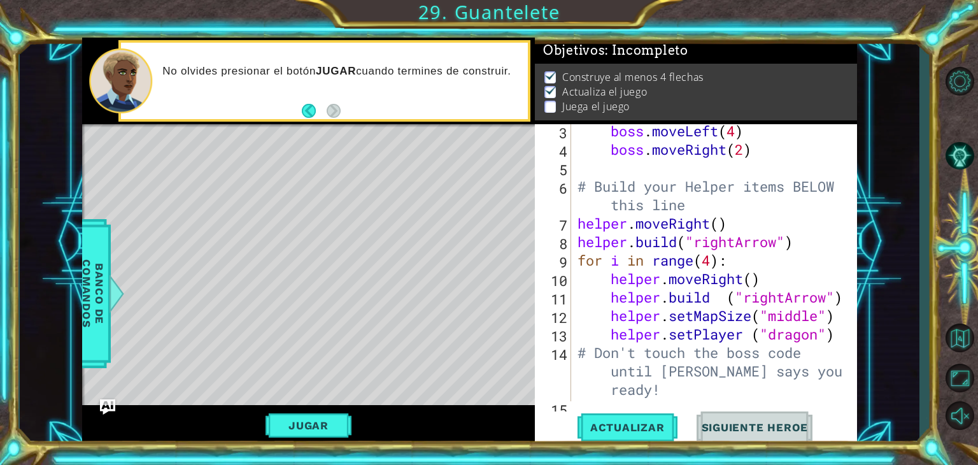
click at [779, 241] on div "boss . moveLeft ( 4 ) boss . moveRight ( 2 ) # Build your Helper items BELOW th…" at bounding box center [713, 279] width 276 height 314
click at [803, 243] on div "boss . moveLeft ( 4 ) boss . moveRight ( 2 ) # Build your Helper items BELOW th…" at bounding box center [713, 279] width 276 height 314
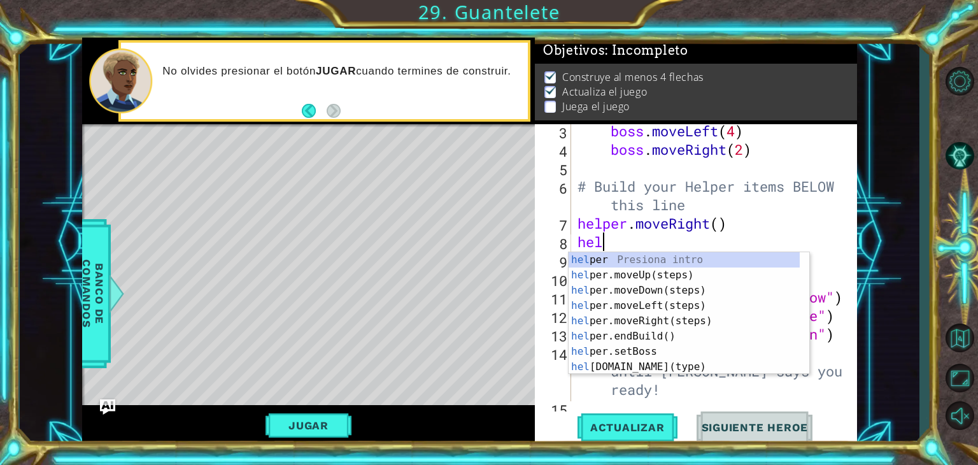
type textarea "h"
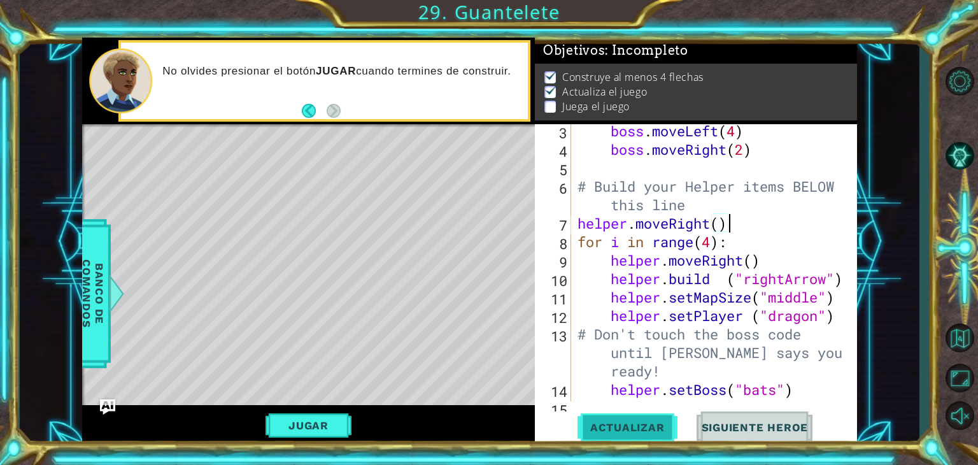
click at [635, 430] on span "Actualizar" at bounding box center [627, 427] width 100 height 13
click at [716, 225] on div "boss . moveLeft ( 4 ) boss . moveRight ( 2 ) # Build your Helper items BELOW th…" at bounding box center [713, 279] width 276 height 314
click at [720, 225] on div "boss . moveLeft ( 4 ) boss . moveRight ( 2 ) # Build your Helper items BELOW th…" at bounding box center [713, 279] width 276 height 314
click at [796, 258] on div "boss . moveLeft ( 4 ) boss . moveRight ( 2 ) # Build your Helper items BELOW th…" at bounding box center [713, 279] width 276 height 314
click at [652, 428] on span "Actualizar" at bounding box center [627, 427] width 100 height 13
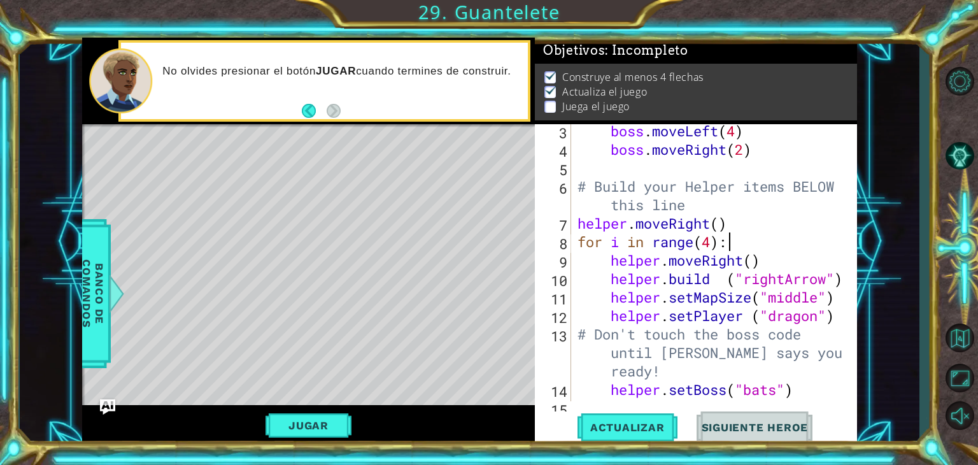
click at [754, 236] on div "boss . moveLeft ( 4 ) boss . moveRight ( 2 ) # Build your Helper items BELOW th…" at bounding box center [713, 279] width 276 height 314
click at [757, 223] on div "boss . moveLeft ( 4 ) boss . moveRight ( 2 ) # Build your Helper items BELOW th…" at bounding box center [713, 279] width 276 height 314
type textarea "helper.moveRight()"
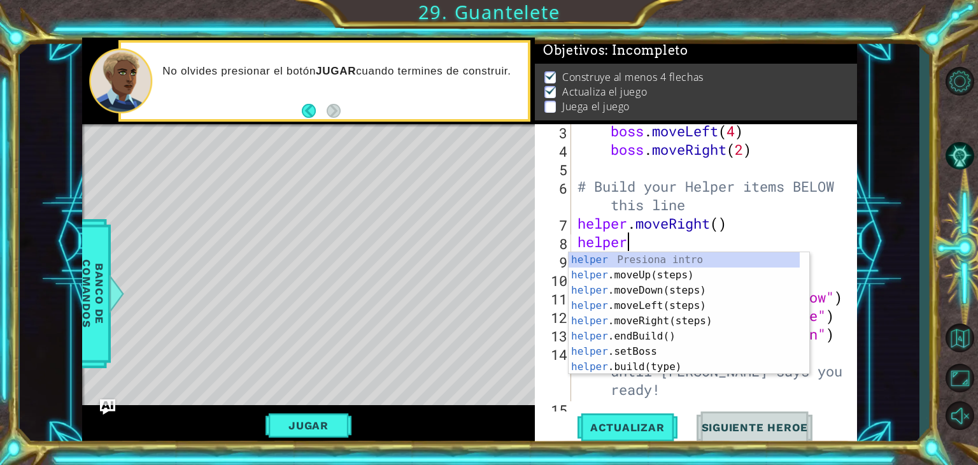
scroll to position [0, 1]
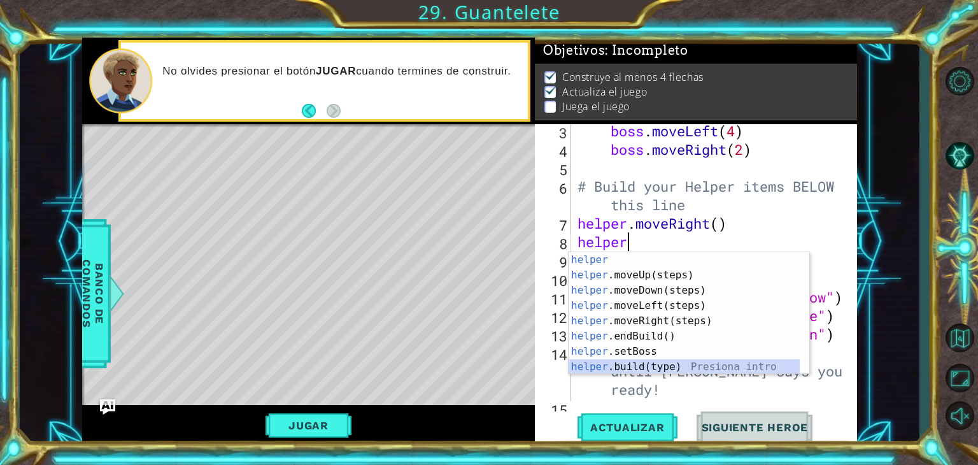
click at [711, 365] on div "helper Presiona intro helper .moveUp(steps) Presiona intro helper .moveDown(ste…" at bounding box center [683, 328] width 231 height 153
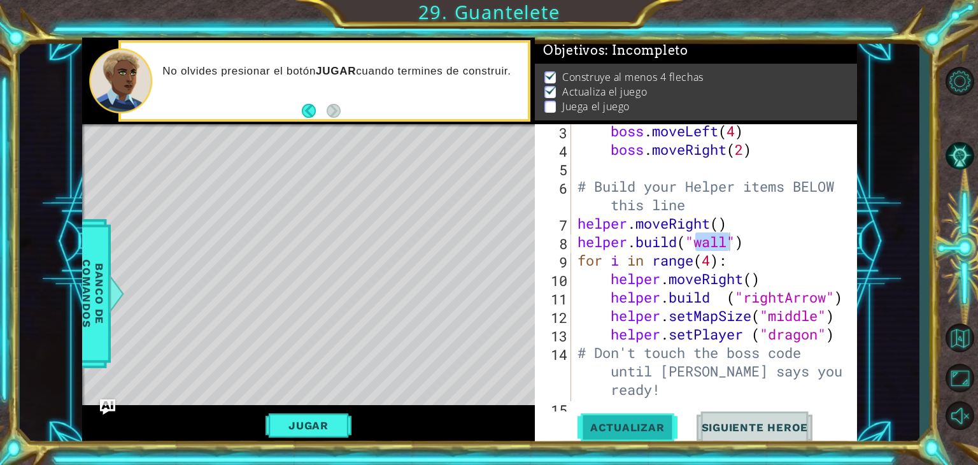
click at [622, 423] on span "Actualizar" at bounding box center [627, 427] width 100 height 13
click at [738, 260] on div "boss . moveLeft ( 4 ) boss . moveRight ( 2 ) # Build your Helper items BELOW th…" at bounding box center [713, 279] width 276 height 314
click at [754, 279] on div "boss . moveLeft ( 4 ) boss . moveRight ( 2 ) # Build your Helper items BELOW th…" at bounding box center [713, 279] width 276 height 314
click at [746, 283] on div "boss . moveLeft ( 4 ) boss . moveRight ( 2 ) # Build your Helper items BELOW th…" at bounding box center [713, 279] width 276 height 314
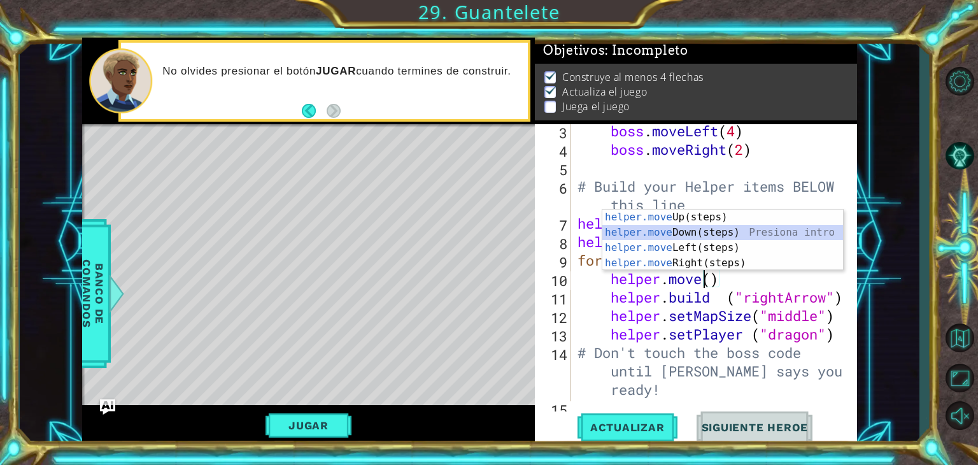
click at [708, 232] on div "helper.move Up(steps) Presiona intro helper.move Down(steps) Presiona intro hel…" at bounding box center [722, 255] width 241 height 92
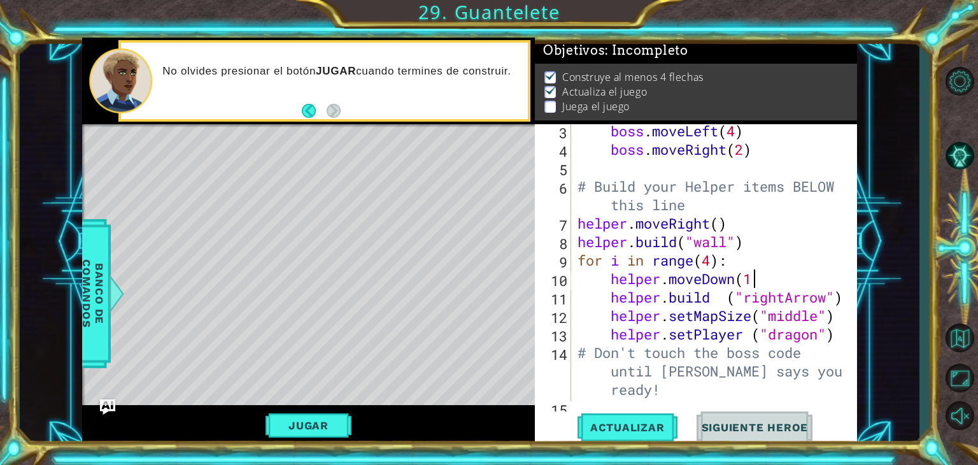
scroll to position [0, 8]
click at [636, 416] on button "Actualizar" at bounding box center [627, 427] width 100 height 32
click at [329, 413] on button "Jugar" at bounding box center [308, 425] width 86 height 24
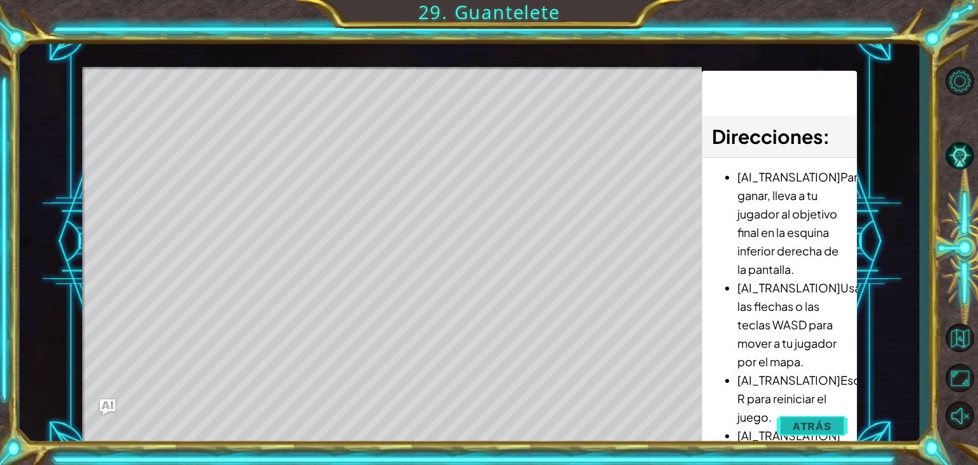
click at [799, 427] on span "Atrás" at bounding box center [812, 426] width 39 height 13
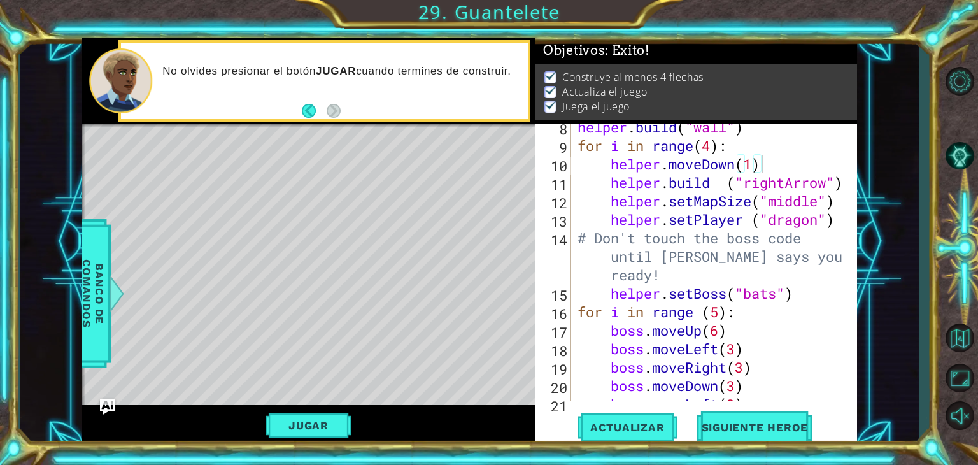
scroll to position [191, 0]
click at [721, 316] on div "helper . build ( "wall" ) for i in range ( 4 ) : helper . moveDown ( 1 ) helper…" at bounding box center [713, 275] width 276 height 314
click at [722, 333] on div "helper . build ( "wall" ) for i in range ( 4 ) : helper . moveDown ( 1 ) helper…" at bounding box center [713, 275] width 276 height 314
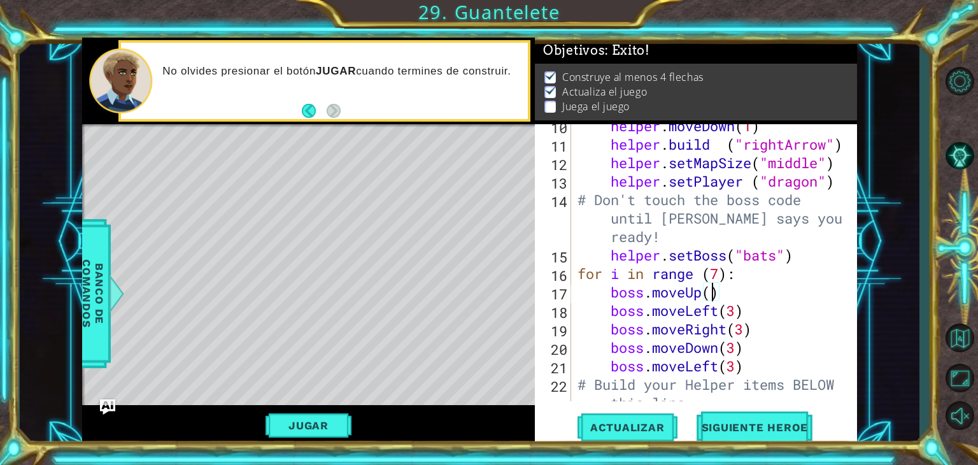
scroll to position [0, 6]
click at [739, 367] on div "helper . moveDown ( 1 ) helper . build ( "rightArrow" ) helper . setMapSize ( "…" at bounding box center [713, 282] width 276 height 332
click at [736, 345] on div "helper . moveDown ( 1 ) helper . build ( "rightArrow" ) helper . setMapSize ( "…" at bounding box center [713, 282] width 276 height 332
click at [750, 330] on div "helper . moveDown ( 1 ) helper . build ( "rightArrow" ) helper . setMapSize ( "…" at bounding box center [713, 282] width 276 height 332
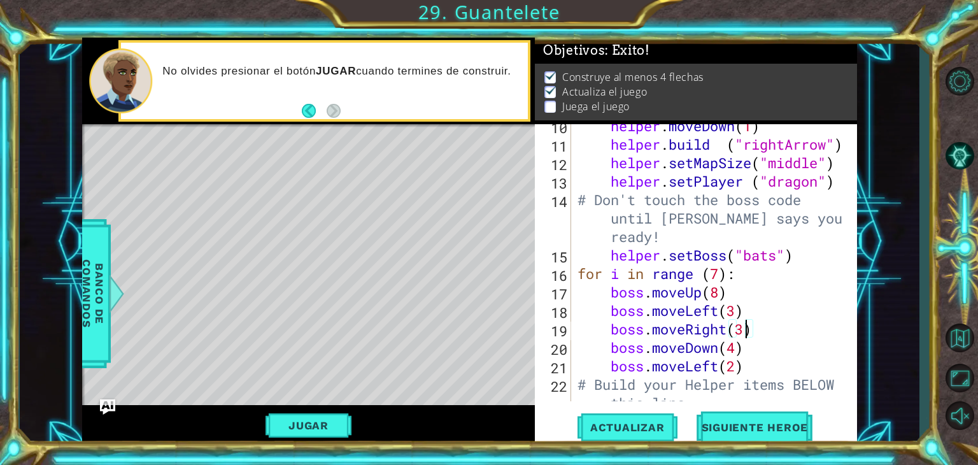
click at [746, 329] on div "helper . moveDown ( 1 ) helper . build ( "rightArrow" ) helper . setMapSize ( "…" at bounding box center [713, 282] width 276 height 332
click at [654, 421] on span "Actualizar" at bounding box center [627, 427] width 100 height 13
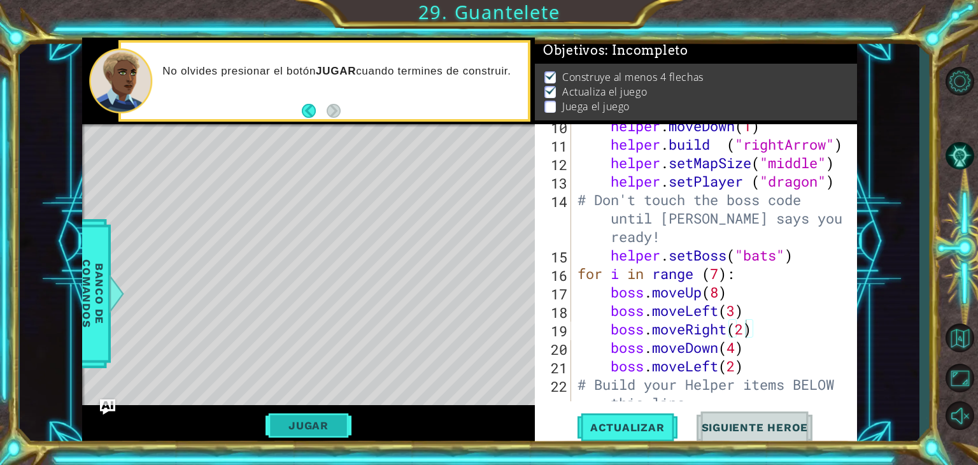
click at [301, 426] on button "Jugar" at bounding box center [308, 425] width 86 height 24
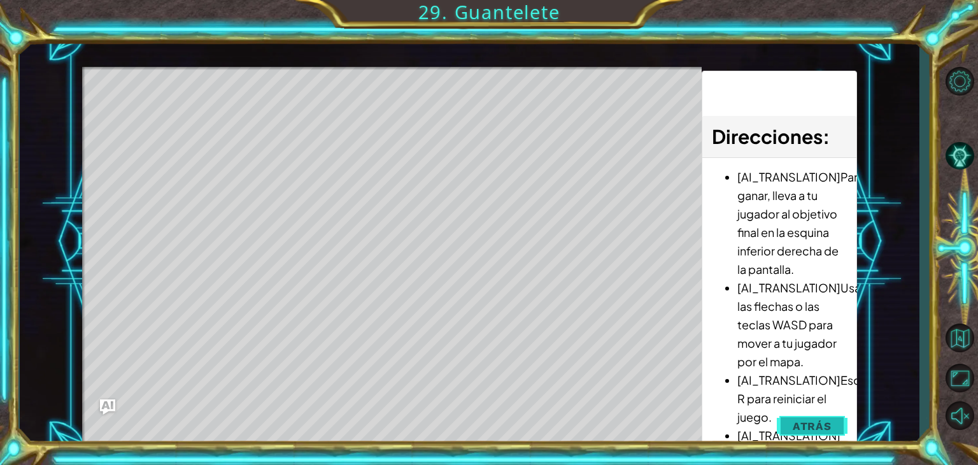
click at [805, 425] on span "Atrás" at bounding box center [812, 426] width 39 height 13
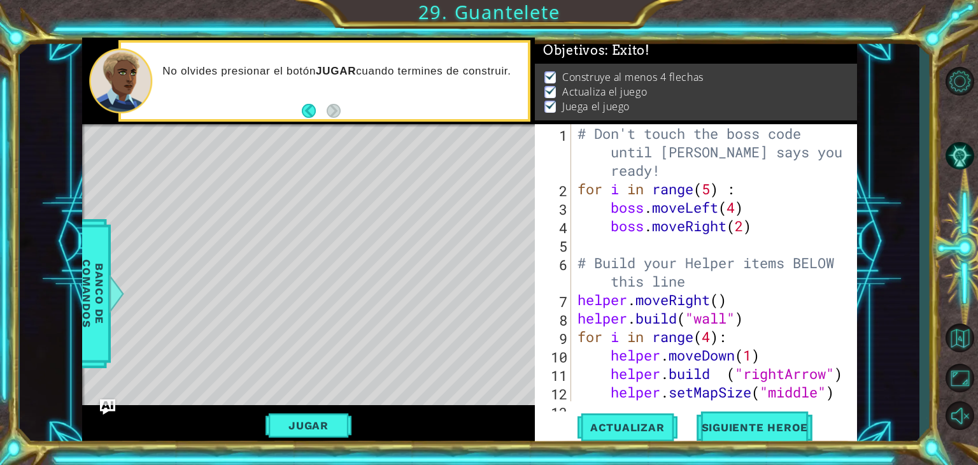
scroll to position [38, 0]
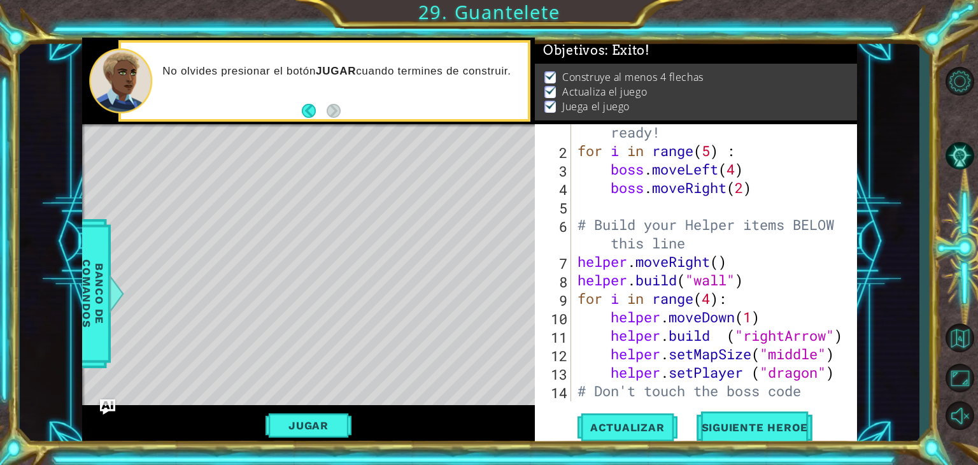
type textarea "[DOMAIN_NAME]("wall")"
click at [756, 284] on div "# Don't touch the boss code until [PERSON_NAME] says you're ready! for i in ran…" at bounding box center [713, 280] width 276 height 388
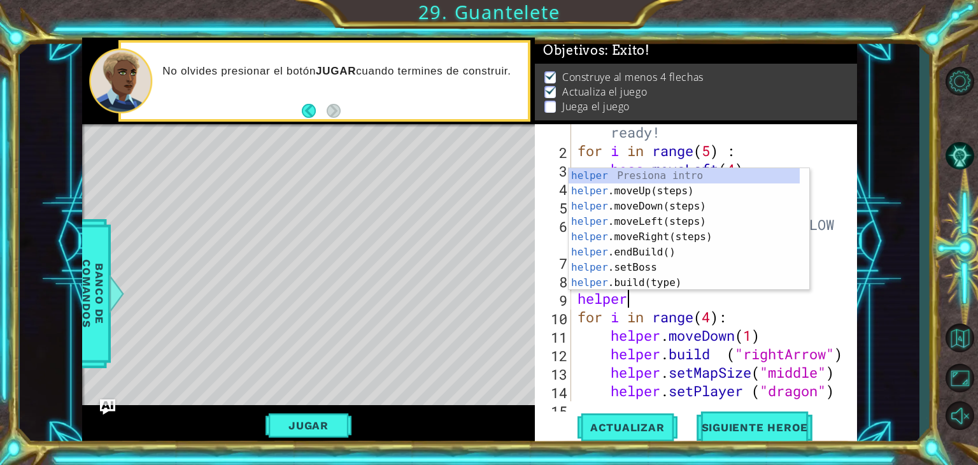
scroll to position [0, 1]
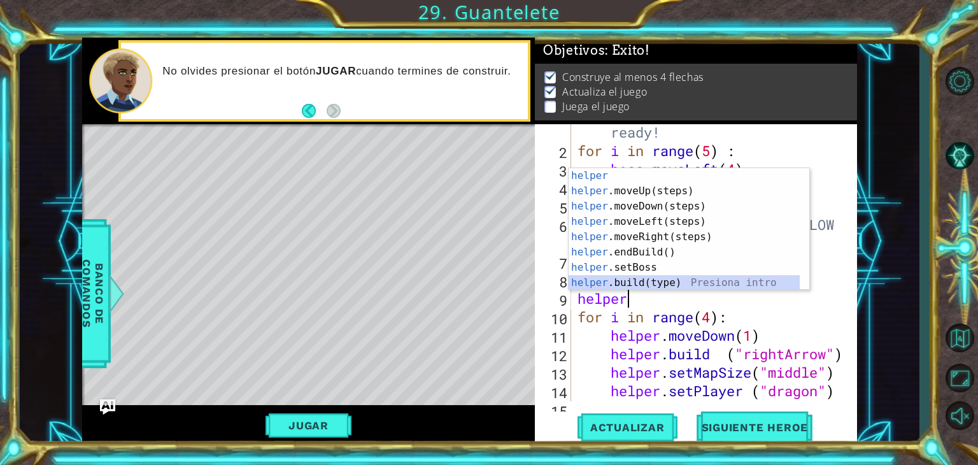
click at [787, 283] on div "helper Presiona intro helper .moveUp(steps) Presiona intro helper .moveDown(ste…" at bounding box center [683, 244] width 231 height 153
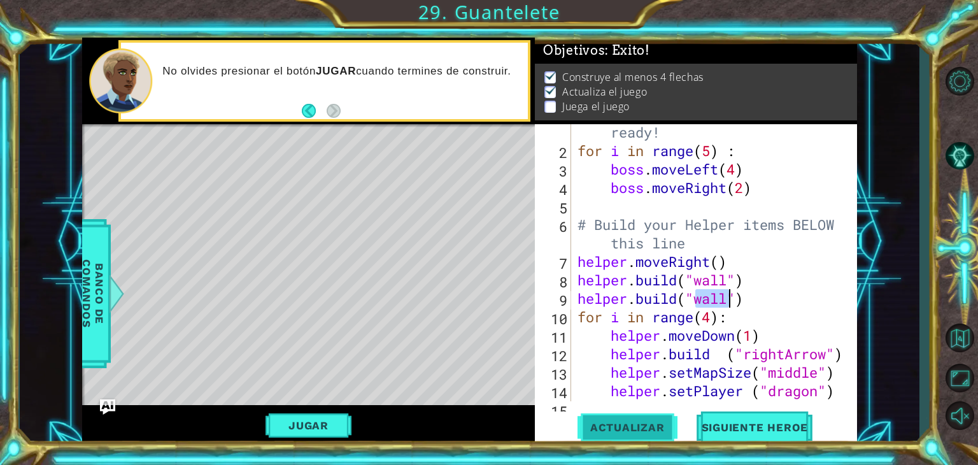
click at [632, 436] on button "Actualizar" at bounding box center [627, 427] width 100 height 32
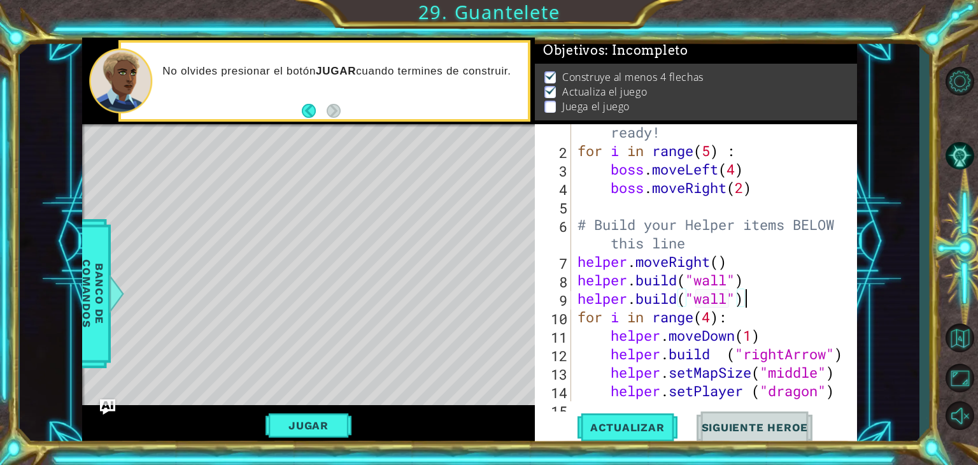
click at [765, 301] on div "# Don't touch the boss code until [PERSON_NAME] says you're ready! for i in ran…" at bounding box center [713, 280] width 276 height 388
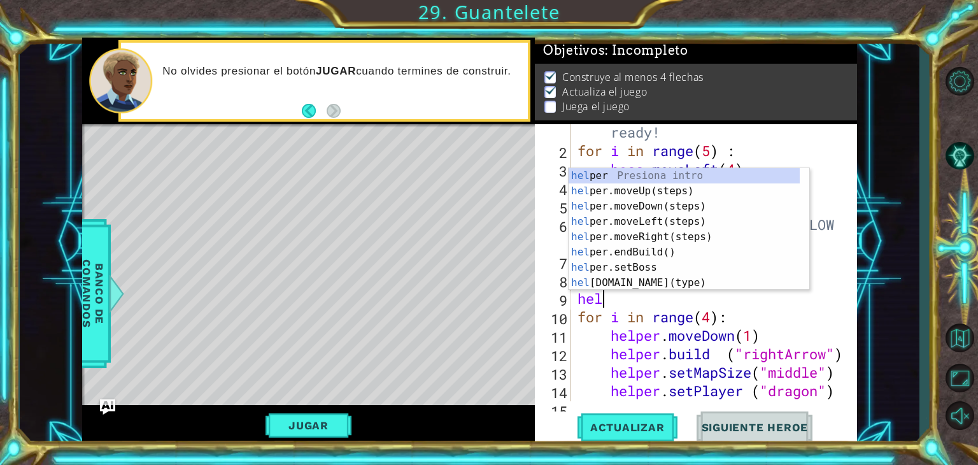
scroll to position [0, 0]
type textarea "h"
type textarea "helper"
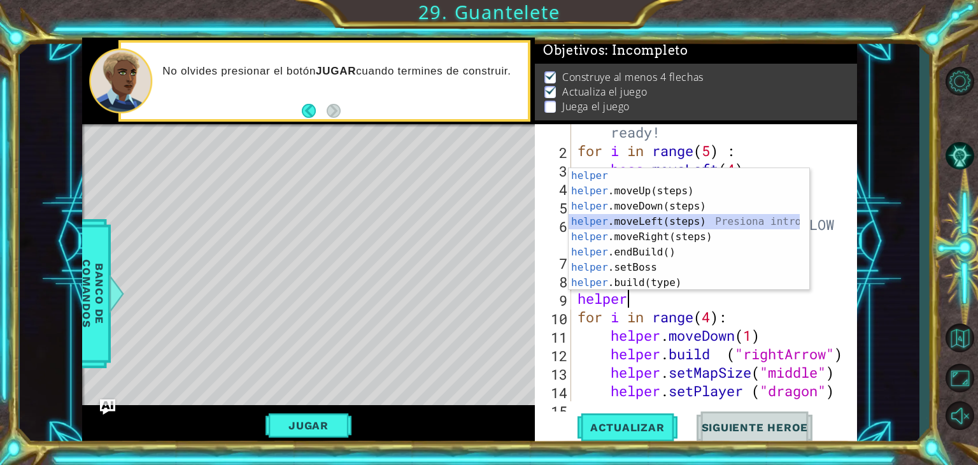
click at [676, 227] on div "helper Presiona intro helper .moveUp(steps) Presiona intro helper .moveDown(ste…" at bounding box center [683, 244] width 231 height 153
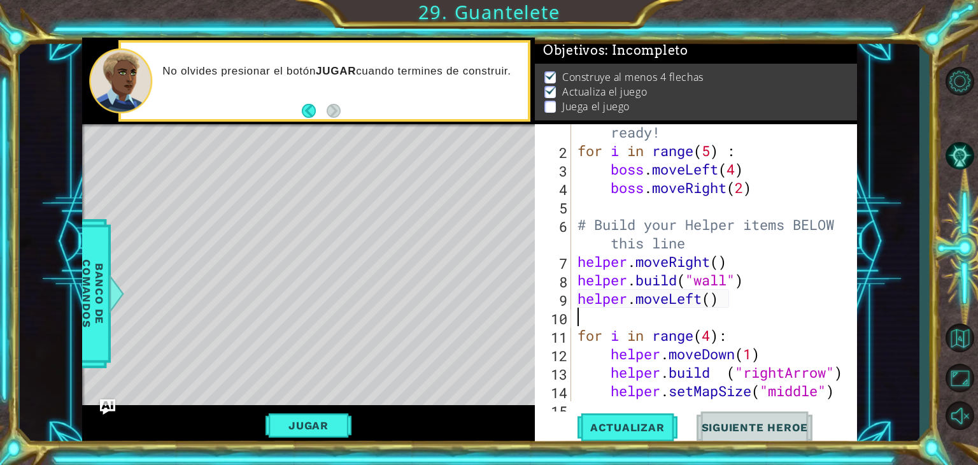
scroll to position [0, 0]
drag, startPoint x: 712, startPoint y: 304, endPoint x: 700, endPoint y: 279, distance: 27.3
click at [710, 292] on div "# Don't touch the boss code until [PERSON_NAME] says you're ready! for i in ran…" at bounding box center [713, 261] width 276 height 351
click at [621, 427] on span "Actualizar" at bounding box center [627, 427] width 100 height 13
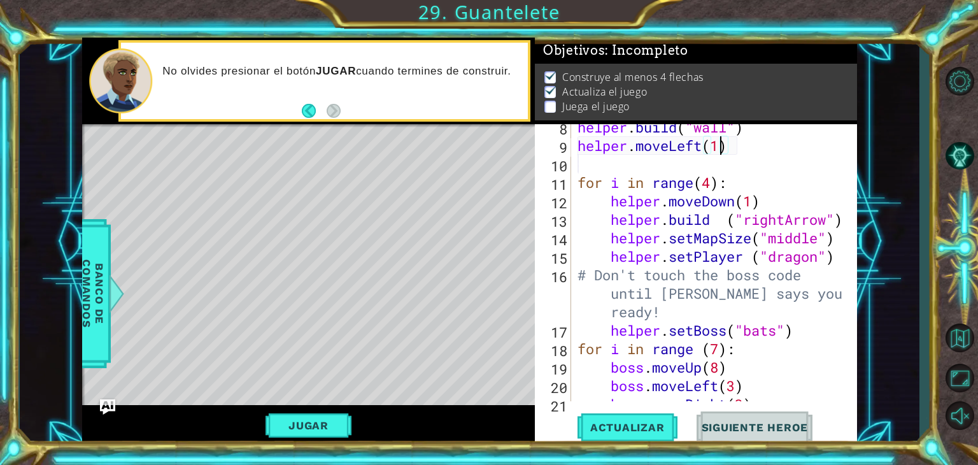
scroll to position [229, 0]
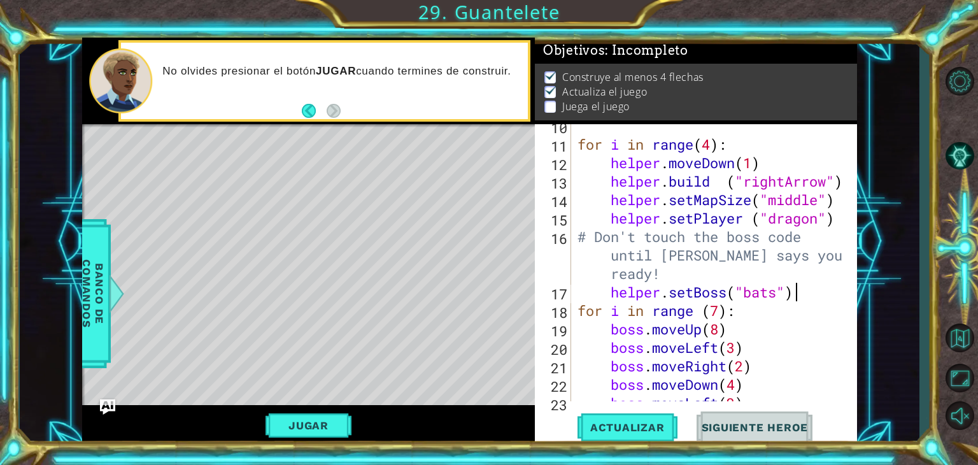
click at [803, 289] on div "for i in range ( 4 ) : helper . moveDown ( 1 ) helper . build ( "rightArrow" ) …" at bounding box center [713, 273] width 276 height 314
type textarea "helper.setBoss("bats")"
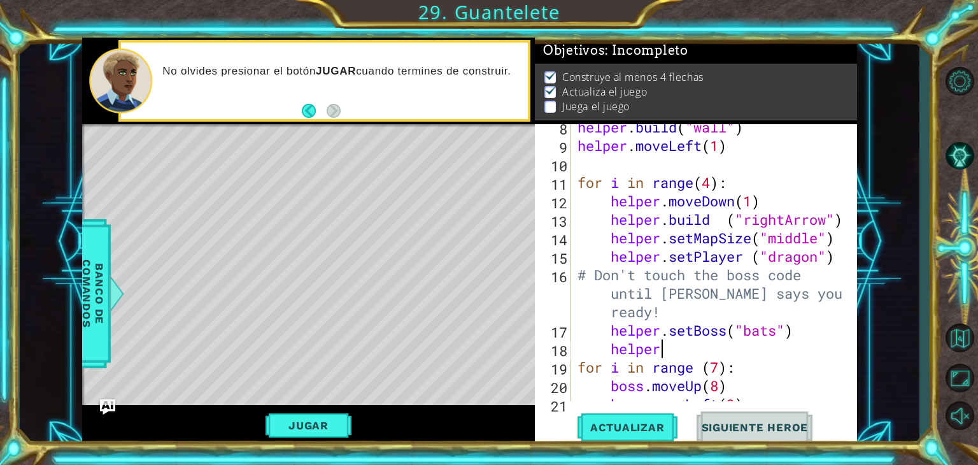
scroll to position [0, 3]
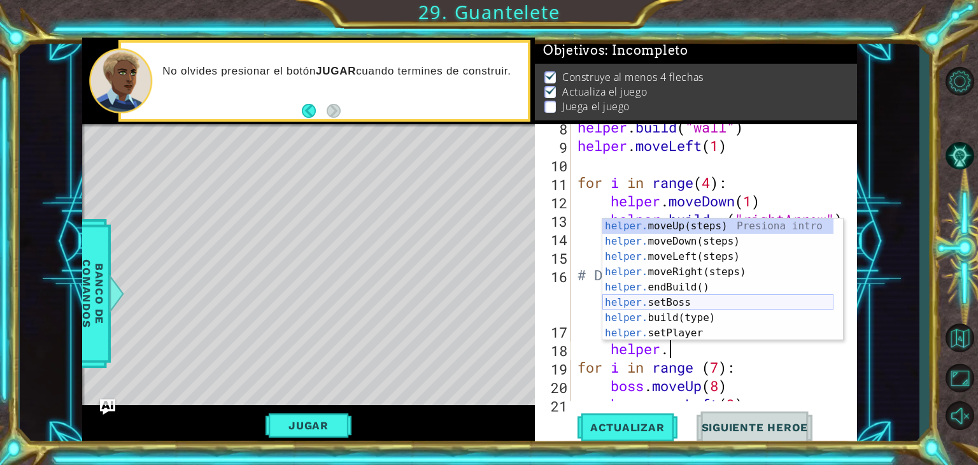
click at [733, 298] on div "helper. moveUp(steps) Presiona intro helper. moveDown(steps) Presiona intro hel…" at bounding box center [717, 294] width 231 height 153
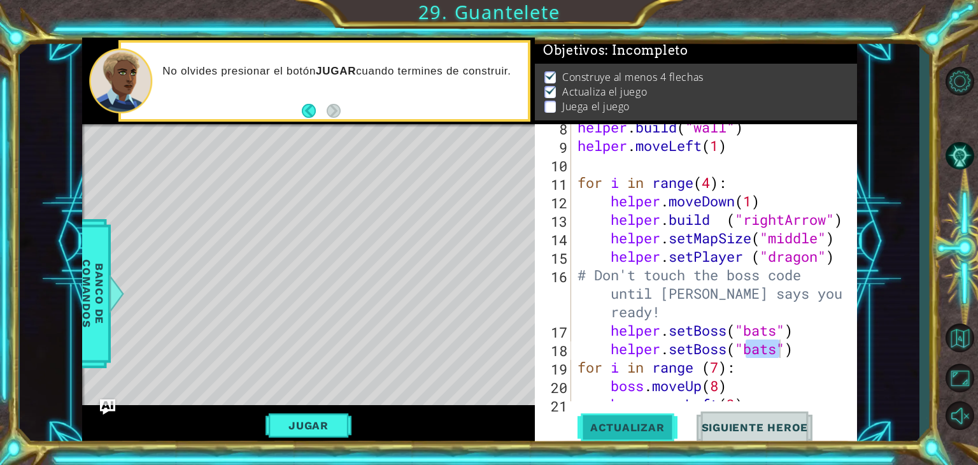
click at [653, 423] on span "Actualizar" at bounding box center [627, 427] width 100 height 13
click at [647, 411] on button "Actualizar" at bounding box center [627, 427] width 100 height 32
click at [654, 419] on button "Actualizar" at bounding box center [627, 427] width 100 height 32
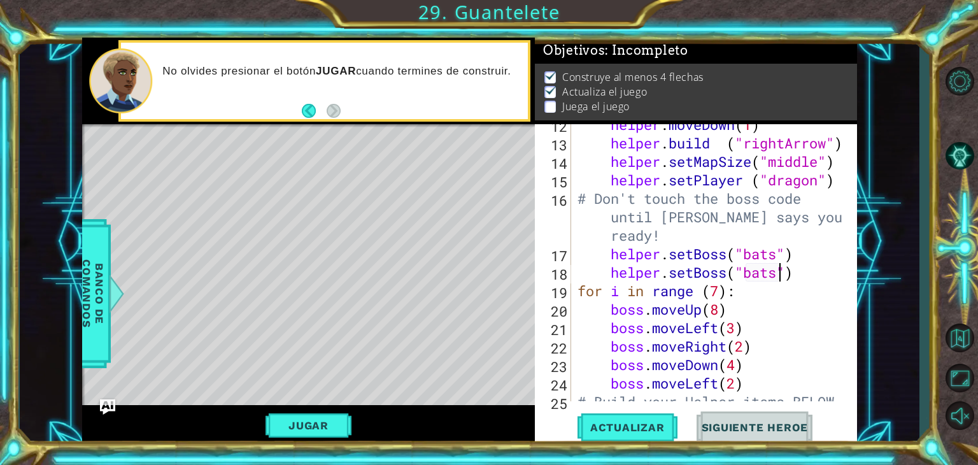
scroll to position [267, 0]
click at [803, 274] on div "helper . moveDown ( 1 ) helper . build ( "rightArrow" ) helper . setMapSize ( "…" at bounding box center [713, 281] width 276 height 332
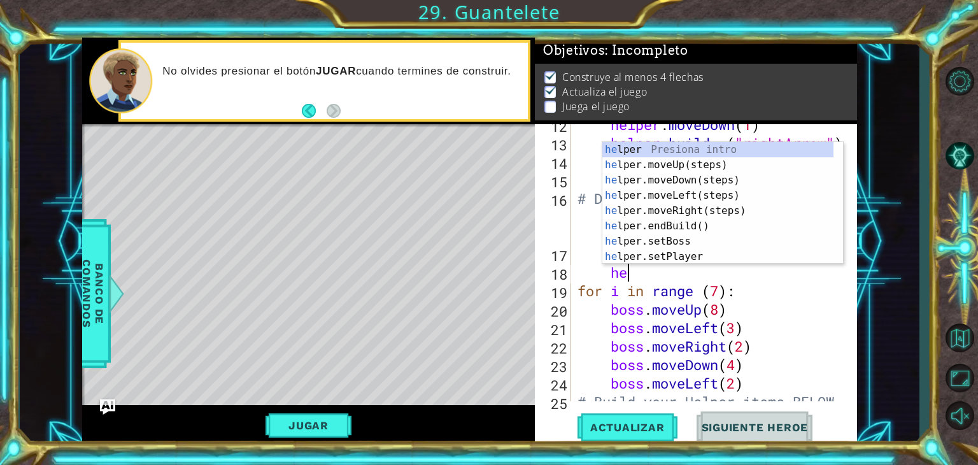
type textarea "h"
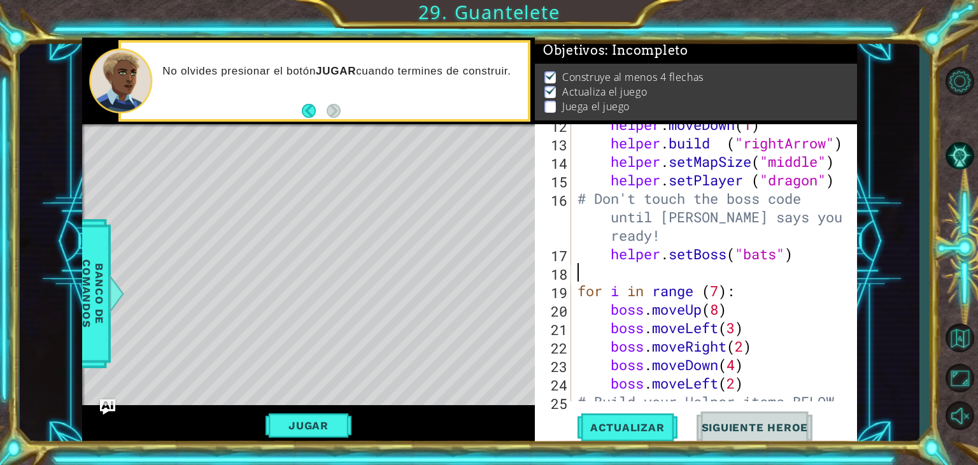
scroll to position [0, 0]
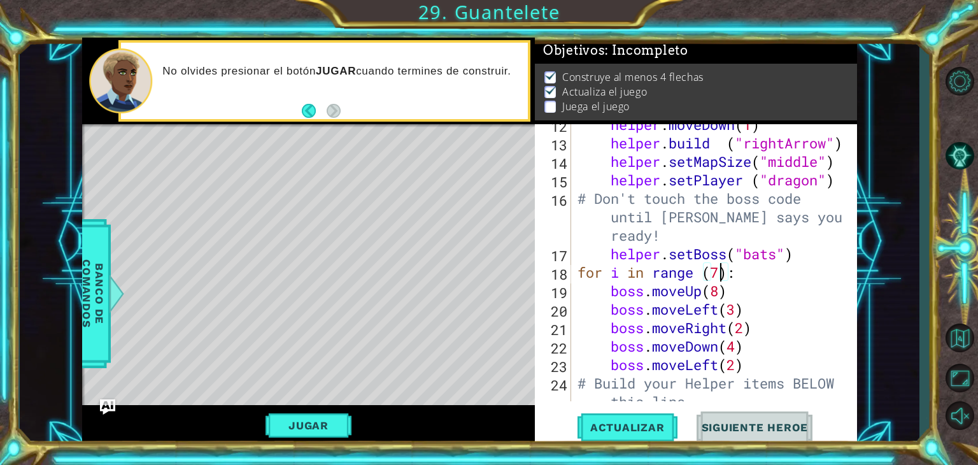
click at [721, 274] on div "helper . moveDown ( 1 ) helper . build ( "rightArrow" ) helper . setMapSize ( "…" at bounding box center [713, 281] width 276 height 332
click at [719, 291] on div "helper . moveDown ( 1 ) helper . build ( "rightArrow" ) helper . setMapSize ( "…" at bounding box center [713, 281] width 276 height 332
type textarea "boss.moveUp(8)"
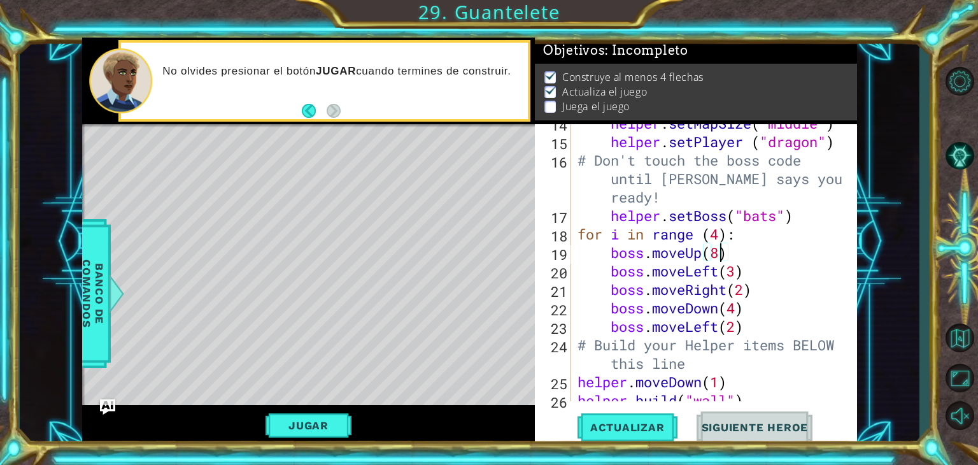
scroll to position [306, 0]
click at [735, 250] on div "helper . setMapSize ( "middle" ) helper . setPlayer ( "dragon" ) # Don't touch …" at bounding box center [713, 271] width 276 height 314
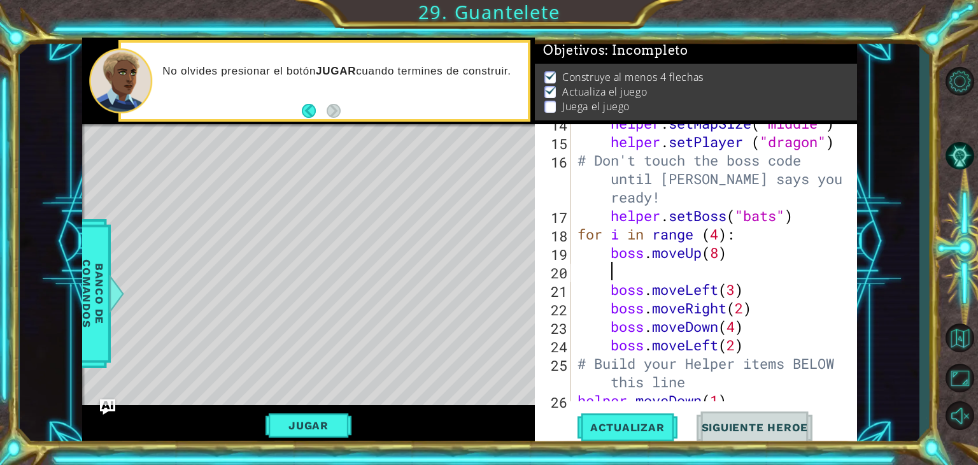
scroll to position [0, 0]
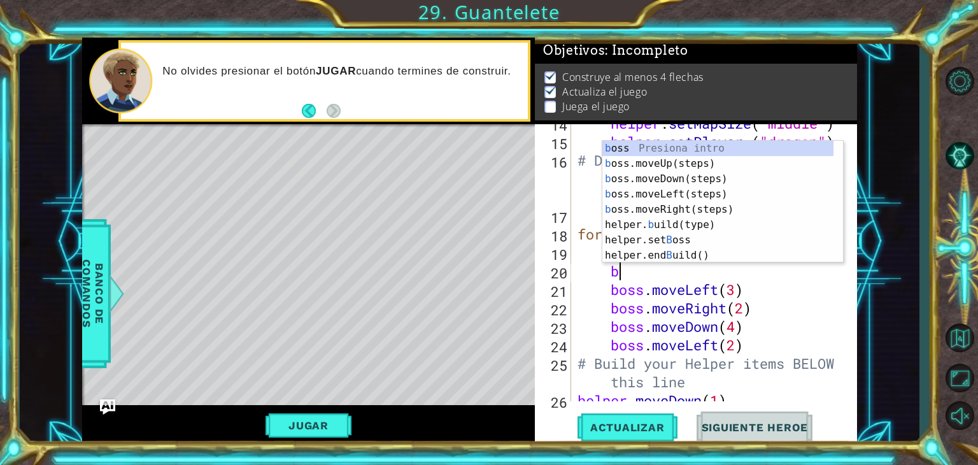
type textarea "bo"
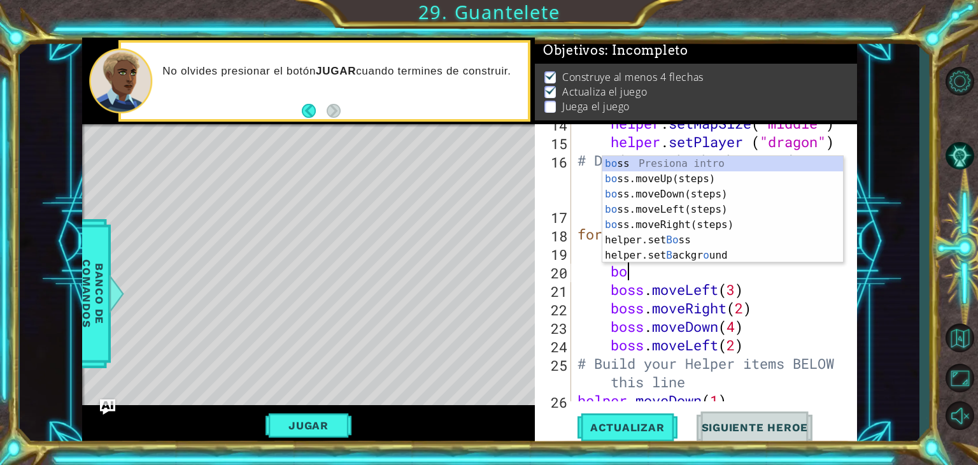
scroll to position [0, 1]
click at [666, 180] on div "bo ss Presiona intro bo ss.moveUp(steps) Presiona intro bo ss.moveDown(steps) P…" at bounding box center [722, 225] width 241 height 138
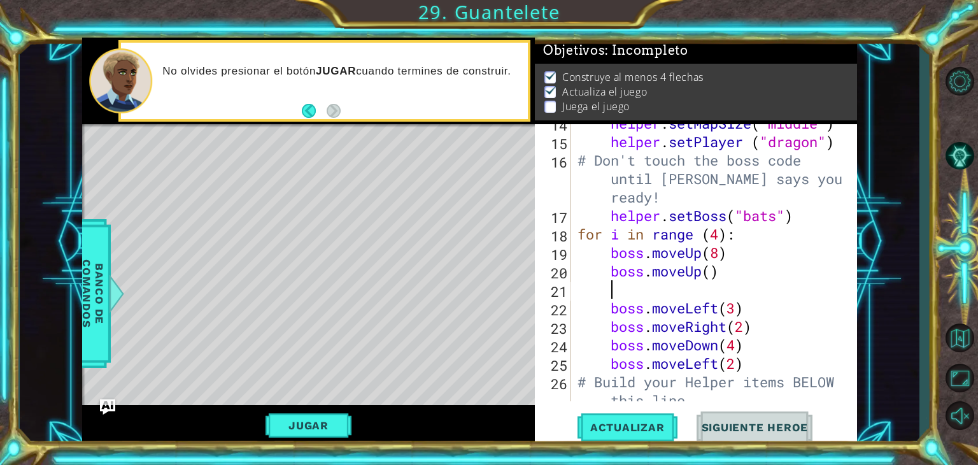
scroll to position [0, 0]
type textarea "b"
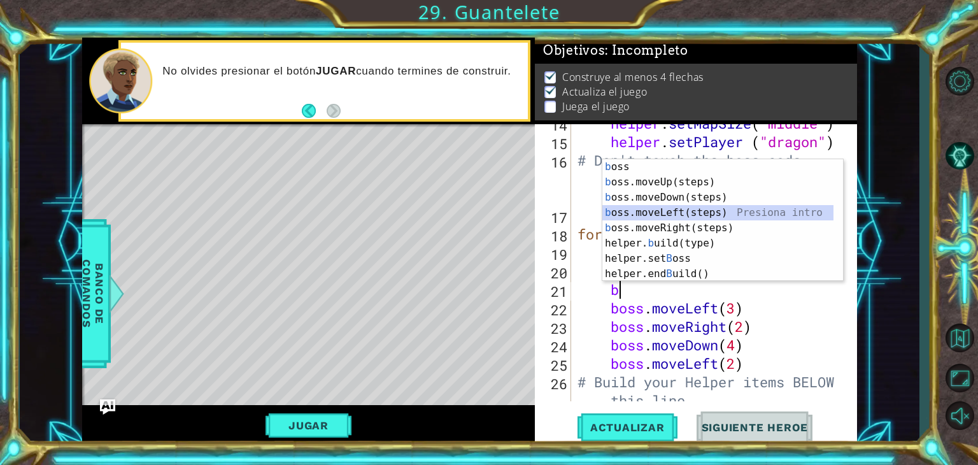
click at [691, 215] on div "b oss Presiona intro b oss.moveUp(steps) Presiona intro b oss.moveDown(steps) P…" at bounding box center [717, 235] width 231 height 153
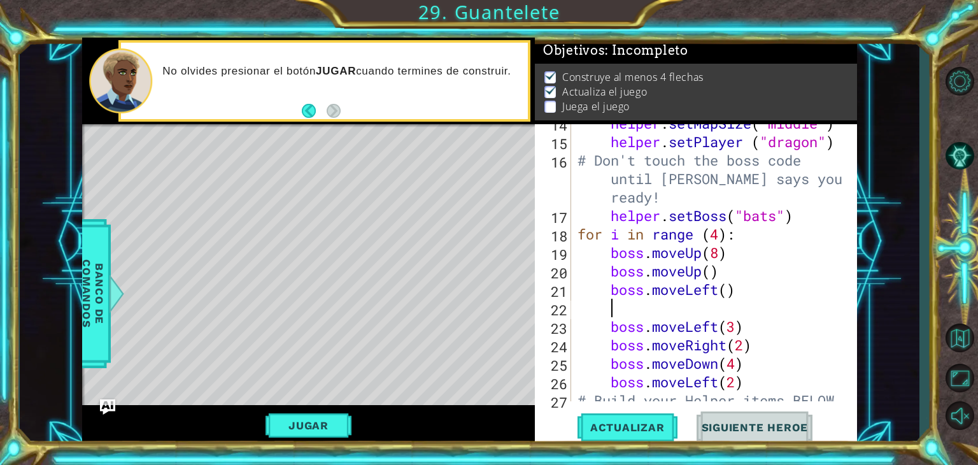
scroll to position [0, 0]
click at [730, 298] on div "helper . setMapSize ( "middle" ) helper . setPlayer ( "dragon" ) # Don't touch …" at bounding box center [713, 280] width 276 height 332
type textarea "boss.moveLeft2"
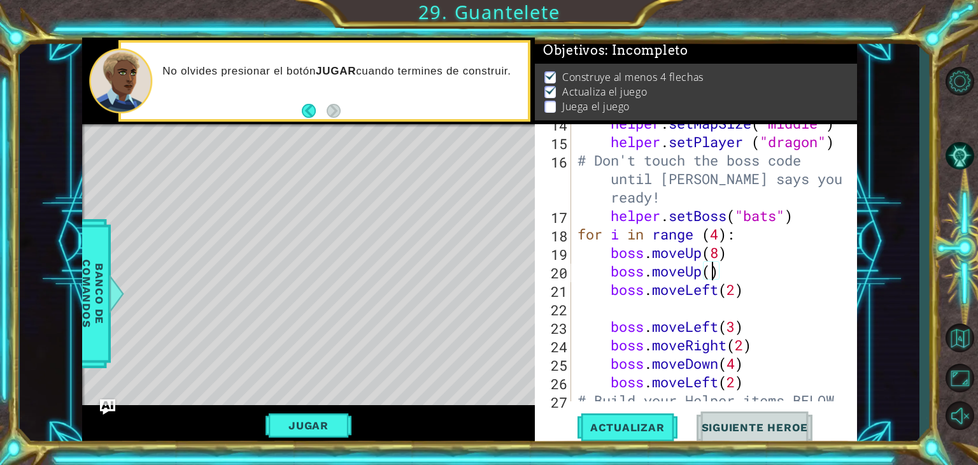
click at [713, 279] on div "helper . setMapSize ( "middle" ) helper . setPlayer ( "dragon" ) # Don't touch …" at bounding box center [713, 280] width 276 height 332
click at [653, 430] on span "Actualizar" at bounding box center [627, 427] width 100 height 13
click at [607, 413] on button "Actualizar" at bounding box center [627, 427] width 100 height 32
click at [608, 420] on button "Actualizar" at bounding box center [627, 427] width 100 height 32
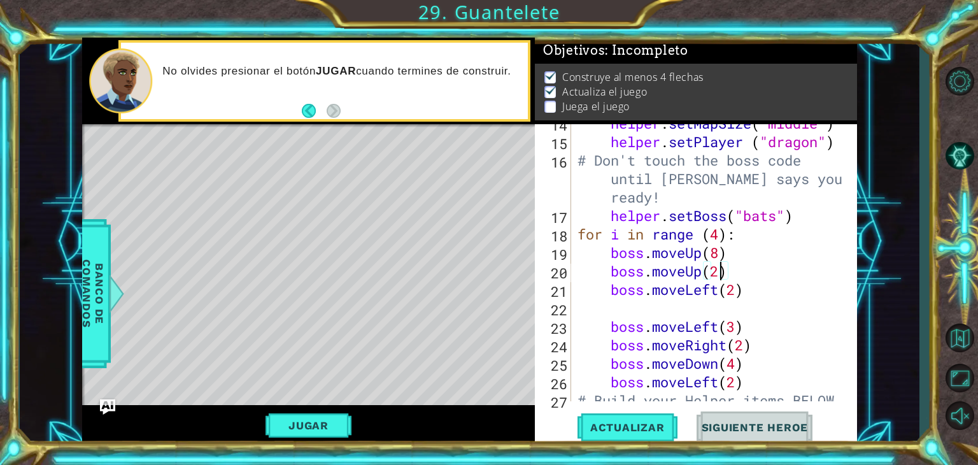
scroll to position [344, 0]
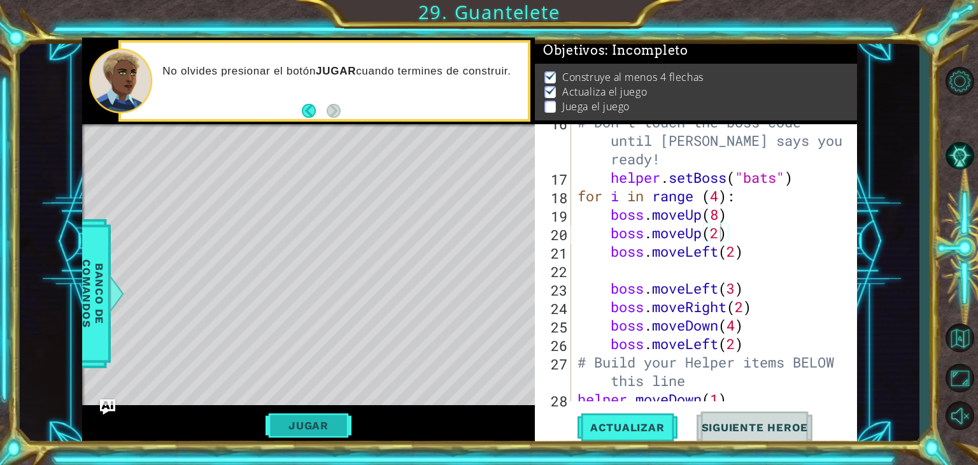
click at [335, 430] on button "Jugar" at bounding box center [308, 425] width 86 height 24
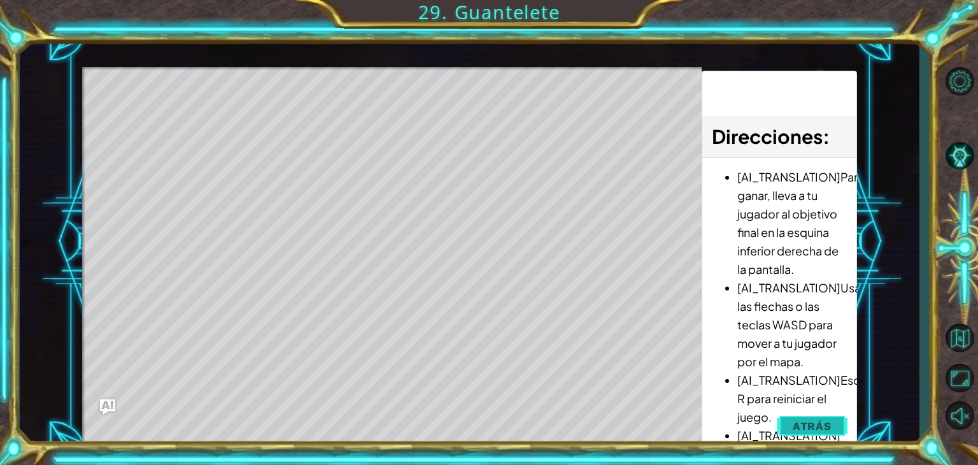
click at [800, 413] on button "Atrás" at bounding box center [812, 425] width 71 height 25
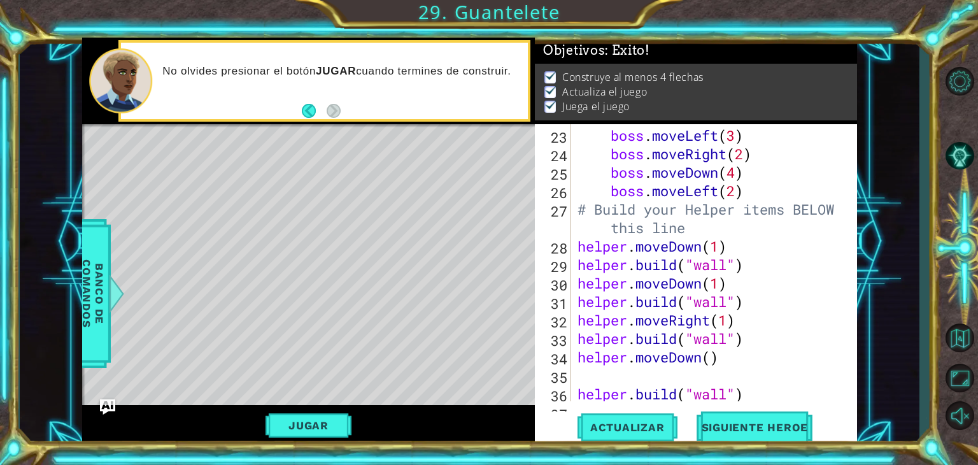
scroll to position [720, 0]
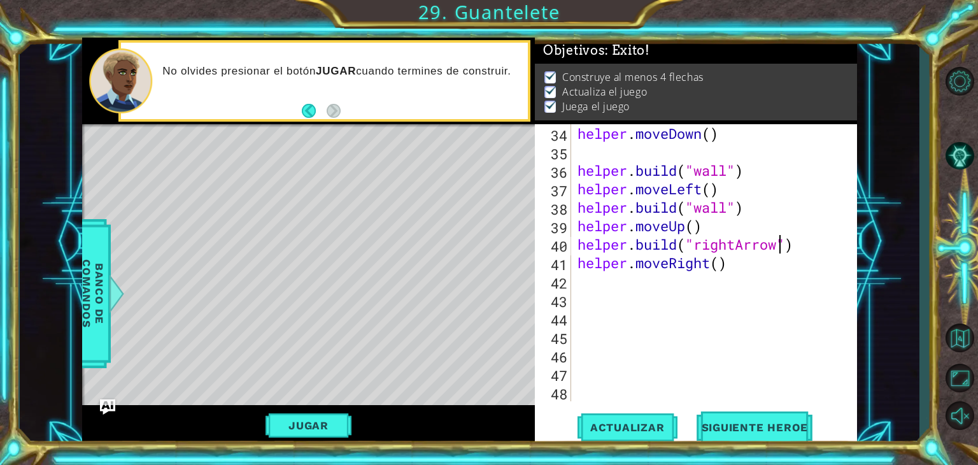
click at [782, 249] on div "helper . moveDown ( ) helper . build ( "wall" ) helper . moveLeft ( ) helper . …" at bounding box center [713, 281] width 276 height 314
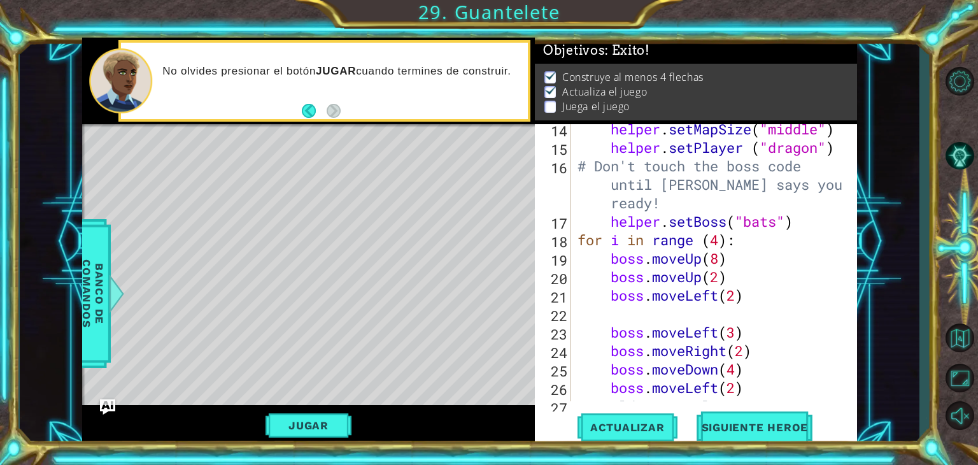
scroll to position [262, 0]
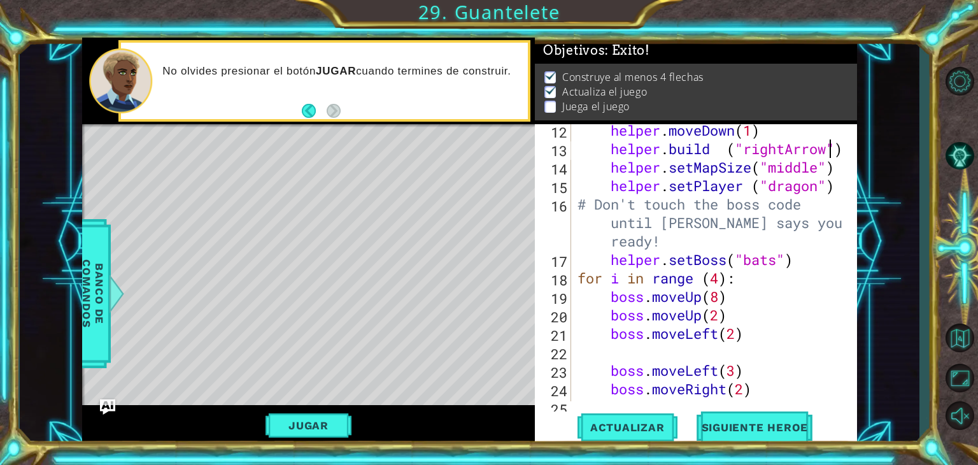
click at [831, 148] on div "helper . moveDown ( 1 ) helper . build ( "rightArrow" ) helper . setMapSize ( "…" at bounding box center [713, 278] width 276 height 314
click at [635, 435] on button "Actualizar" at bounding box center [627, 427] width 100 height 32
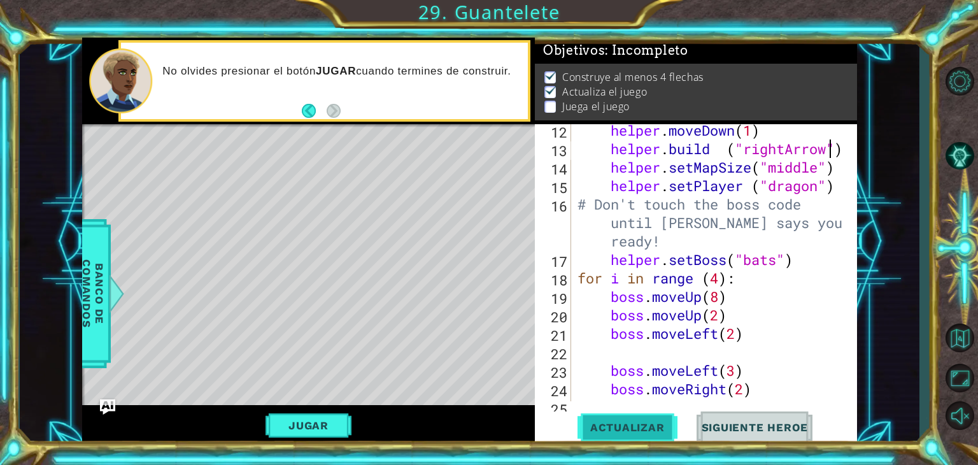
drag, startPoint x: 627, startPoint y: 426, endPoint x: 632, endPoint y: 412, distance: 14.9
click at [627, 426] on span "Actualizar" at bounding box center [627, 427] width 100 height 13
type textarea "[DOMAIN_NAME] ("rightDown")"
click at [612, 423] on span "Actualizar" at bounding box center [627, 427] width 100 height 13
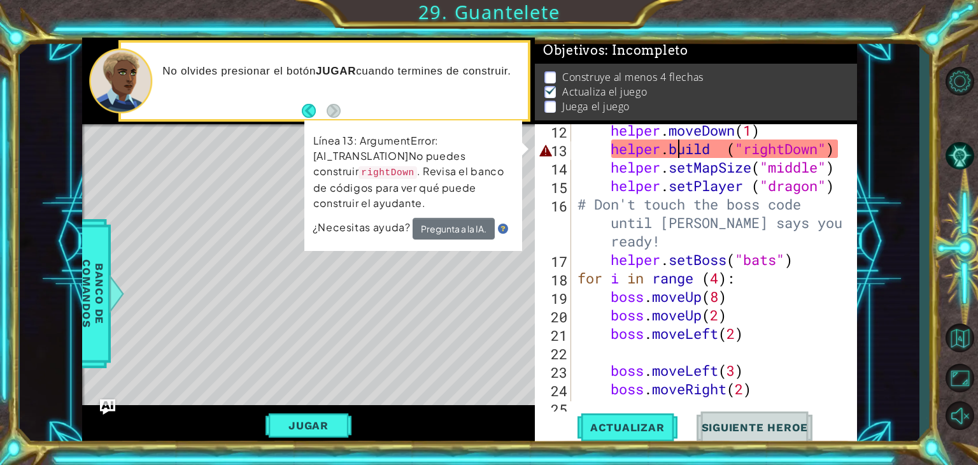
drag, startPoint x: 695, startPoint y: 153, endPoint x: 677, endPoint y: 154, distance: 17.9
click at [677, 154] on div "helper . moveDown ( 1 ) helper . build ( "rightDown" ) helper . setMapSize ( "m…" at bounding box center [713, 278] width 276 height 314
click at [458, 232] on button "Pregunta a la IA." at bounding box center [454, 229] width 82 height 22
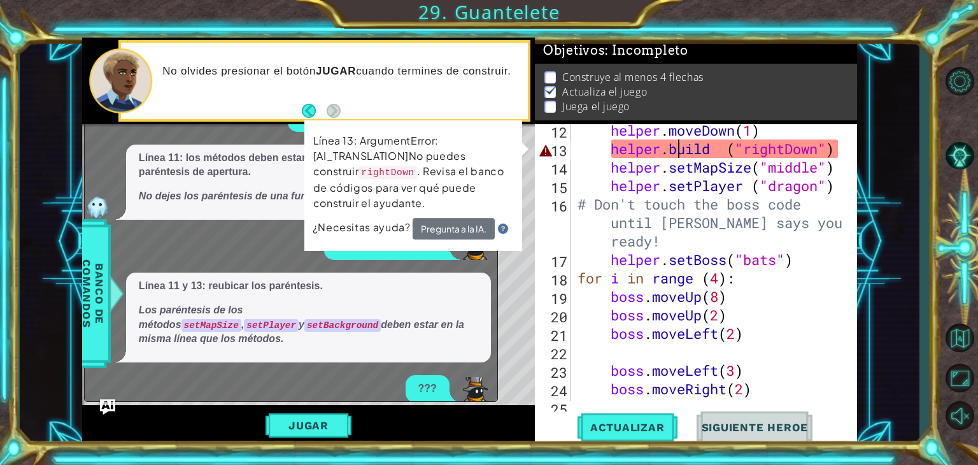
scroll to position [271, 0]
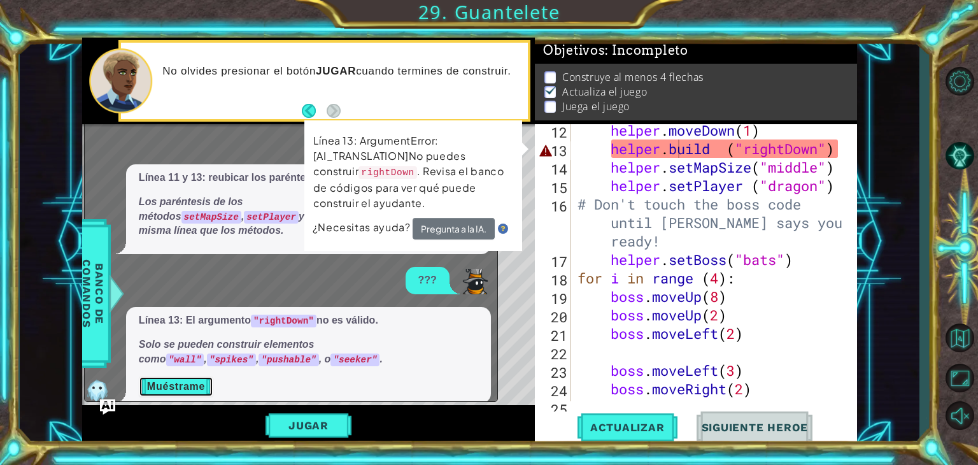
click at [189, 376] on button "Muéstrame" at bounding box center [176, 386] width 74 height 20
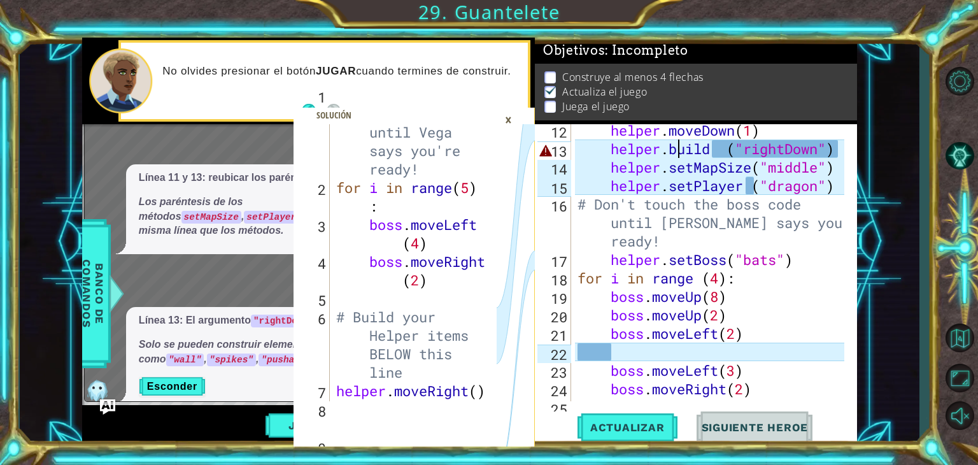
scroll to position [0, 0]
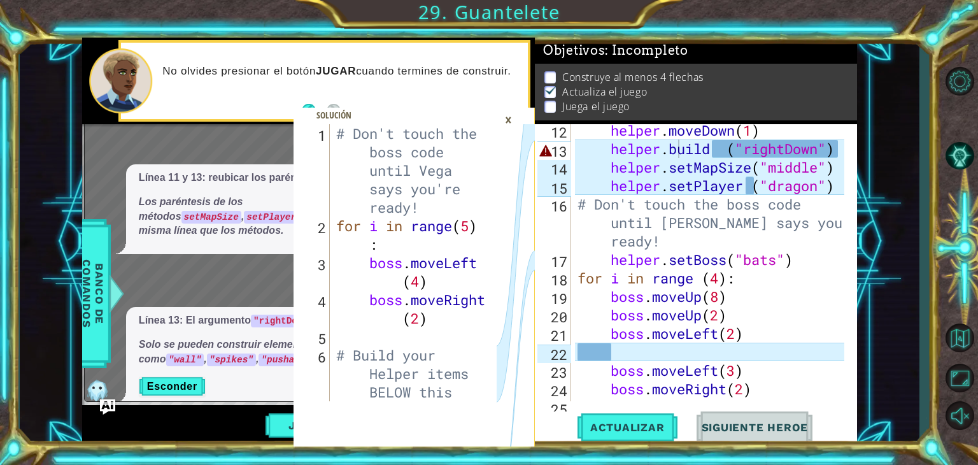
click at [509, 115] on div "×" at bounding box center [508, 120] width 20 height 22
